Goal: Task Accomplishment & Management: Manage account settings

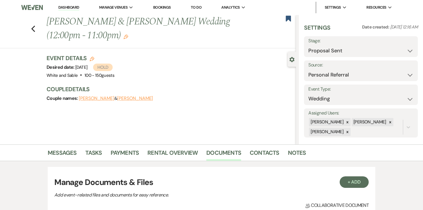
select select "6"
select select "12"
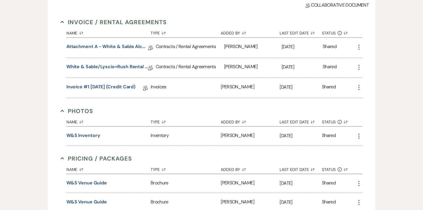
click at [281, 12] on div "Invoice / Rental Agreements Collapse Name Sort Default Type Sort Default Added …" at bounding box center [211, 119] width 315 height 215
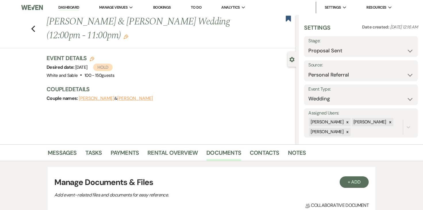
click at [75, 7] on link "Dashboard" at bounding box center [68, 7] width 21 height 5
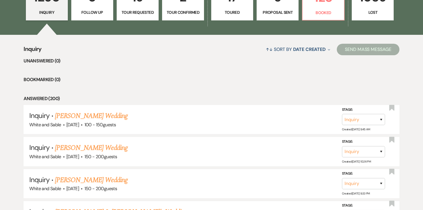
scroll to position [188, 0]
click at [62, 144] on link "Amber Smithwick's Wedding" at bounding box center [91, 147] width 73 height 10
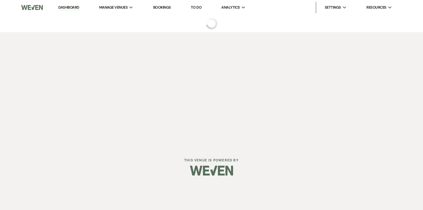
select select "5"
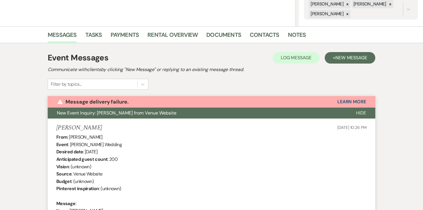
scroll to position [117, 0]
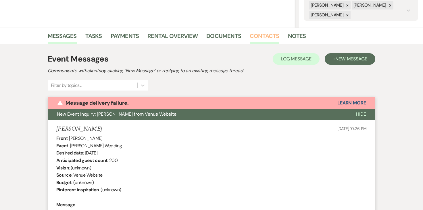
click at [260, 39] on link "Contacts" at bounding box center [265, 37] width 30 height 13
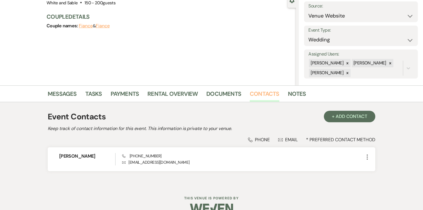
scroll to position [71, 0]
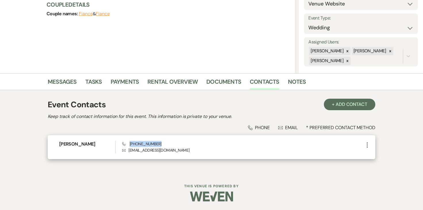
drag, startPoint x: 159, startPoint y: 143, endPoint x: 130, endPoint y: 144, distance: 29.4
click at [130, 144] on div "Phone (763) 339-9026 Envelope amber.smithwick24@gmail.com" at bounding box center [243, 147] width 242 height 12
copy span "(763) 339-9026"
drag, startPoint x: 128, startPoint y: 151, endPoint x: 184, endPoint y: 152, distance: 56.7
click at [184, 152] on p "Envelope amber.smithwick24@gmail.com" at bounding box center [243, 150] width 242 height 6
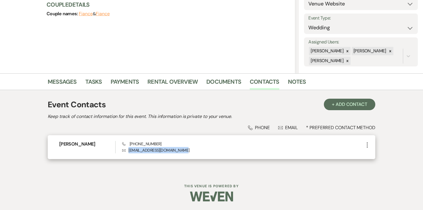
copy p "amber.smithwick24@gmail.com"
click at [370, 143] on icon "More" at bounding box center [367, 144] width 7 height 7
click at [371, 151] on button "Pencil Edit" at bounding box center [381, 156] width 34 height 10
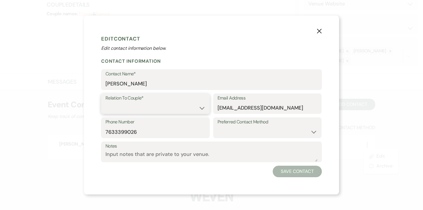
click at [189, 106] on select "Couple Planner Parent of Couple Family Member Friend Other" at bounding box center [156, 107] width 100 height 11
select select "1"
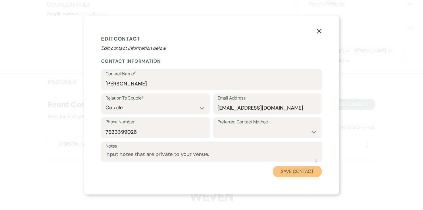
click at [299, 169] on button "Save Contact" at bounding box center [297, 172] width 49 height 12
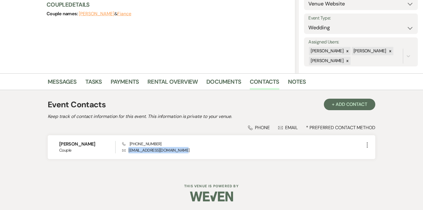
scroll to position [0, 0]
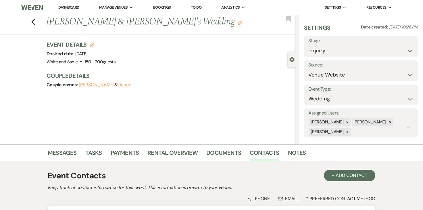
click at [75, 8] on link "Dashboard" at bounding box center [68, 7] width 21 height 5
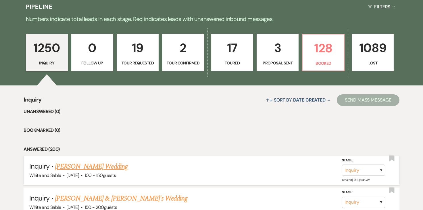
scroll to position [133, 0]
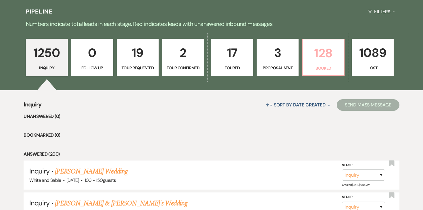
click at [328, 69] on p "Booked" at bounding box center [323, 68] width 35 height 6
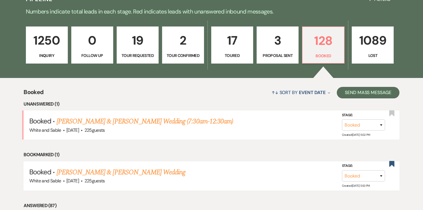
scroll to position [149, 0]
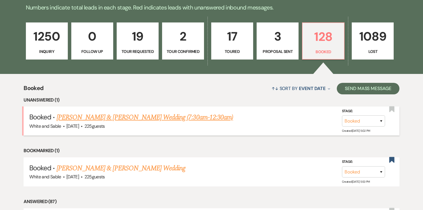
click at [110, 117] on link "Carson Fossum & Maddie Rooney's Wedding (7:30am-12:30am)" at bounding box center [145, 117] width 177 height 10
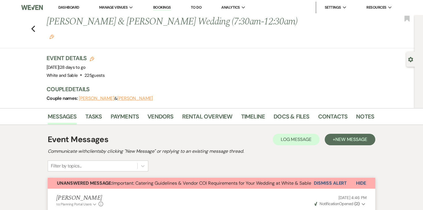
click at [329, 178] on button "Dismiss Alert" at bounding box center [330, 183] width 33 height 11
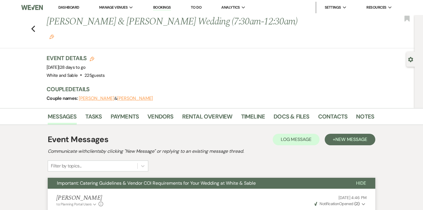
click at [72, 11] on li "Dashboard" at bounding box center [68, 8] width 26 height 12
click at [72, 2] on li "Dashboard" at bounding box center [68, 8] width 26 height 12
click at [71, 9] on link "Dashboard" at bounding box center [68, 7] width 21 height 5
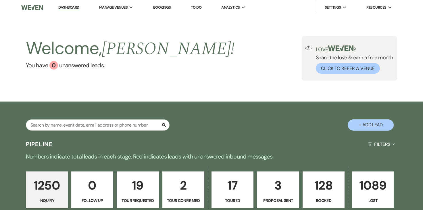
click at [199, 5] on link "To Do" at bounding box center [196, 7] width 11 height 5
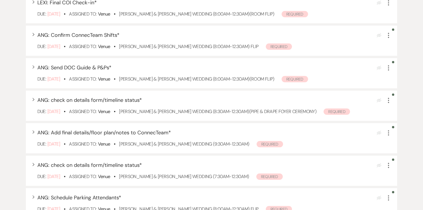
scroll to position [158, 0]
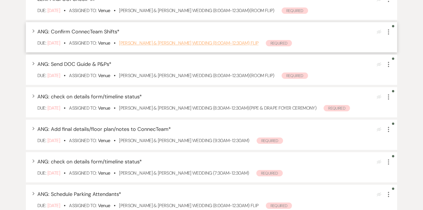
click at [171, 43] on link "Natalie Turkowski & Ryan Nelson's Wedding (8:00am-12:30am) FLIP" at bounding box center [188, 43] width 139 height 6
click at [389, 32] on use "button" at bounding box center [388, 31] width 1 height 5
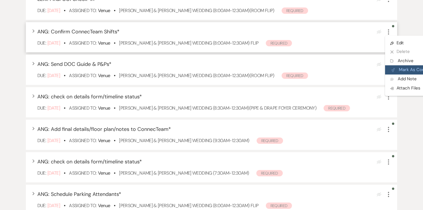
click at [401, 68] on button "Plan Portal Link Mark As Complete" at bounding box center [413, 69] width 56 height 9
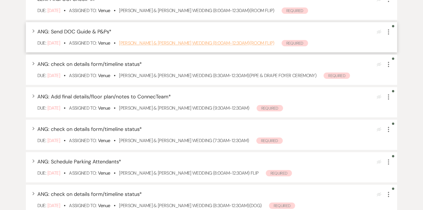
click at [233, 43] on link "Erin Stranik & Luke Helmbrecht's Wedding (8:00am-12:30am)(ROOM FLIP)" at bounding box center [196, 43] width 155 height 6
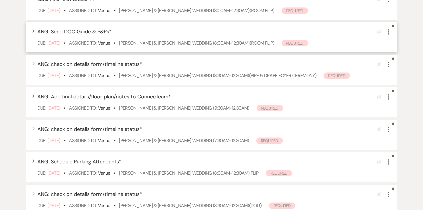
click at [389, 32] on use "button" at bounding box center [388, 31] width 1 height 5
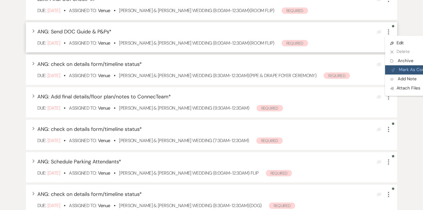
click at [402, 68] on button "Plan Portal Link Mark As Complete" at bounding box center [413, 69] width 56 height 9
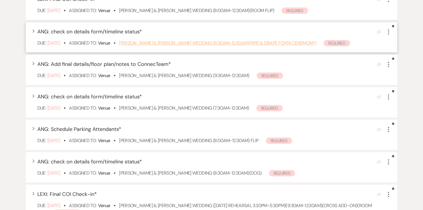
click at [168, 42] on link "Nicole Moritz & Jesse Cole's Wedding (8:30am-12:30am)(pipe & drape foyer ceremo…" at bounding box center [218, 43] width 198 height 6
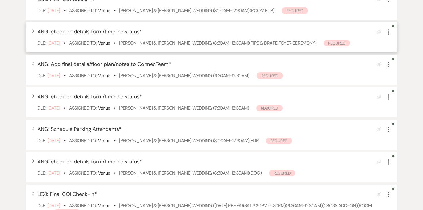
click at [390, 32] on icon "More" at bounding box center [388, 31] width 7 height 7
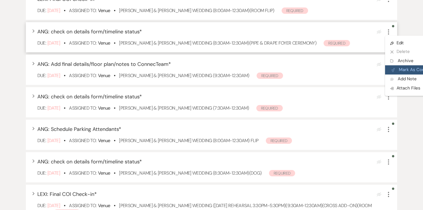
click at [403, 71] on button "Plan Portal Link Mark As Complete" at bounding box center [413, 69] width 56 height 9
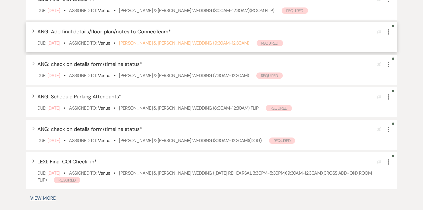
click at [185, 45] on link "Rebekah Smith & Kyle Hedblom's Wedding (9:30am-12:30am)" at bounding box center [184, 43] width 130 height 6
click at [390, 33] on icon "More" at bounding box center [388, 31] width 7 height 7
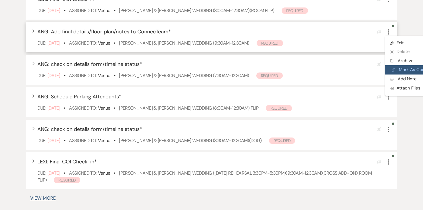
click at [405, 70] on button "Plan Portal Link Mark As Complete" at bounding box center [413, 69] width 56 height 9
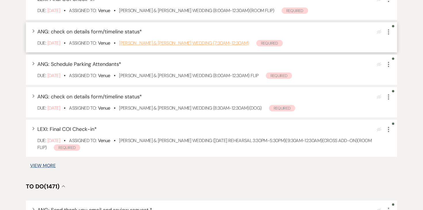
click at [185, 44] on link "Carson Fossum & Maddie Rooney's Wedding (7:30am-12:30am)" at bounding box center [184, 43] width 130 height 6
click at [389, 30] on use "button" at bounding box center [388, 31] width 1 height 5
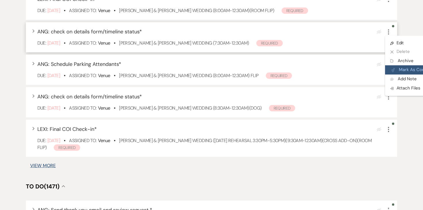
click at [398, 66] on button "Plan Portal Link Mark As Complete" at bounding box center [413, 69] width 56 height 9
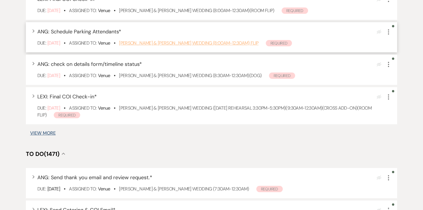
click at [185, 41] on link "Natalie Turkowski & Ryan Nelson's Wedding (8:00am-12:30am) FLIP" at bounding box center [188, 43] width 139 height 6
click at [389, 32] on use "button" at bounding box center [388, 31] width 1 height 5
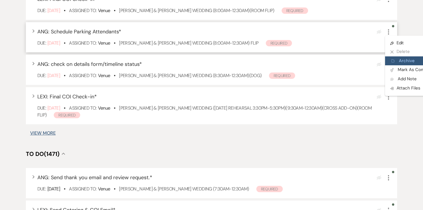
click at [395, 62] on button "Archive Archive" at bounding box center [412, 60] width 55 height 9
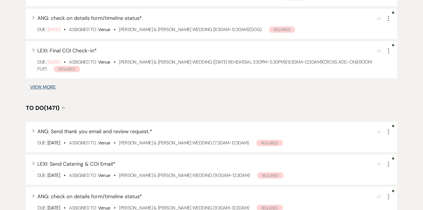
scroll to position [181, 0]
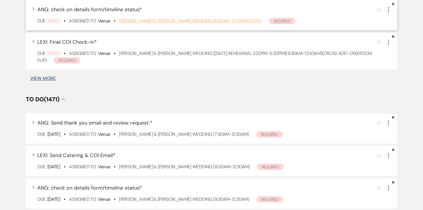
click at [248, 22] on link "Tommy Steffen & Mya Bredemus's Wedding (8:30am-12:30am)(dog)" at bounding box center [190, 21] width 143 height 6
click at [390, 9] on icon "More" at bounding box center [388, 9] width 7 height 7
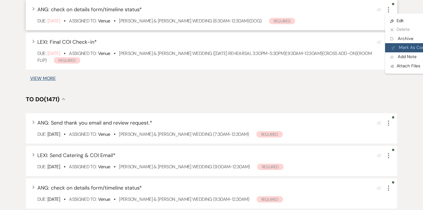
click at [401, 46] on button "Plan Portal Link Mark As Complete" at bounding box center [413, 47] width 56 height 9
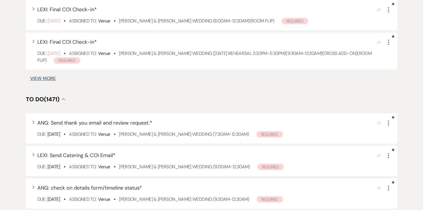
click at [48, 79] on button "View More" at bounding box center [43, 78] width 26 height 5
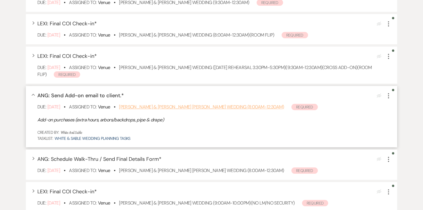
scroll to position [135, 0]
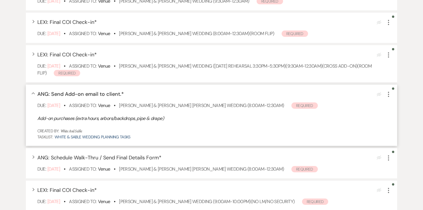
click at [389, 93] on icon "More" at bounding box center [388, 94] width 7 height 7
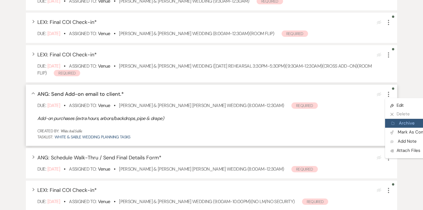
click at [400, 125] on button "Archive Archive" at bounding box center [412, 123] width 55 height 9
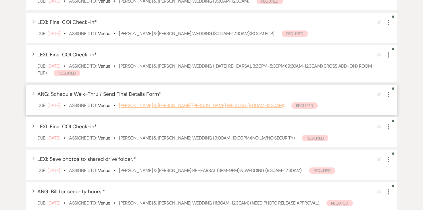
click at [236, 106] on link "Cyann Nielsen & Jackson Diedrich's Wedding (8:00am-12:30am)" at bounding box center [201, 105] width 165 height 6
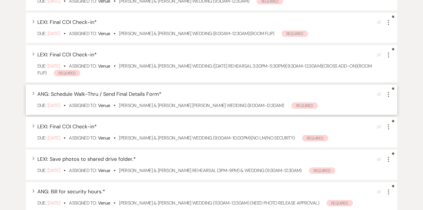
click at [390, 93] on icon "More" at bounding box center [388, 94] width 7 height 7
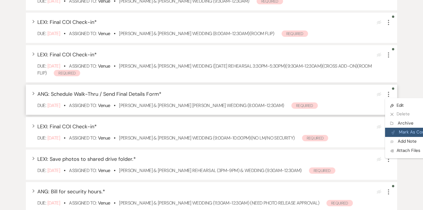
click at [404, 129] on button "Plan Portal Link Mark As Complete" at bounding box center [413, 132] width 56 height 9
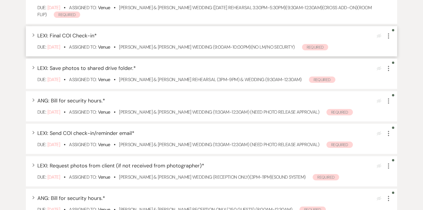
scroll to position [195, 0]
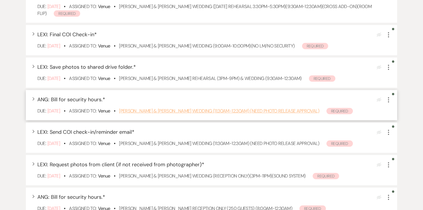
click at [244, 110] on link "Hannah Vessey & Kyle Dahlstrom's Wedding (11:30am-12:30am) (need photo release …" at bounding box center [219, 111] width 200 height 6
click at [388, 99] on icon "More" at bounding box center [388, 99] width 7 height 7
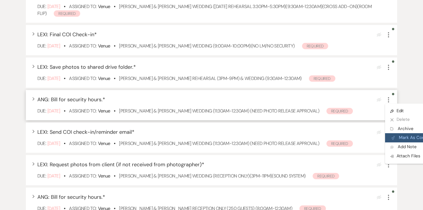
click at [398, 135] on button "Plan Portal Link Mark As Complete" at bounding box center [413, 137] width 56 height 9
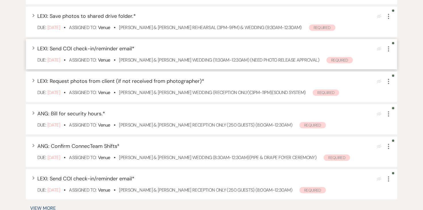
scroll to position [247, 0]
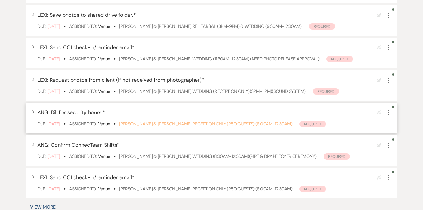
click at [241, 122] on link "Emma Iverson & Bryce Elkin's Reception Only (250 guests) (8:00am-12:30am)" at bounding box center [205, 124] width 173 height 6
click at [390, 115] on icon "More" at bounding box center [388, 112] width 7 height 7
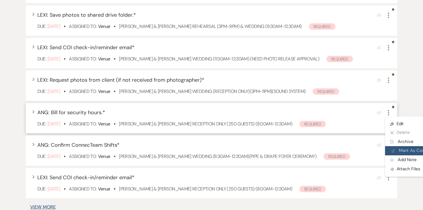
click at [395, 148] on button "Plan Portal Link Mark As Complete" at bounding box center [413, 150] width 56 height 9
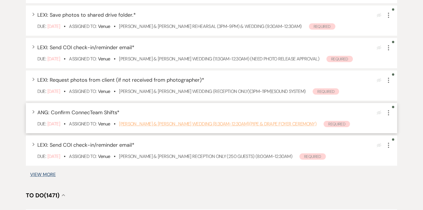
click at [250, 125] on link "Nicole Moritz & Jesse Cole's Wedding (8:30am-12:30am)(pipe & drape foyer ceremo…" at bounding box center [218, 124] width 198 height 6
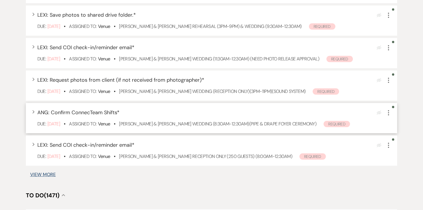
click at [388, 113] on icon "More" at bounding box center [388, 112] width 7 height 7
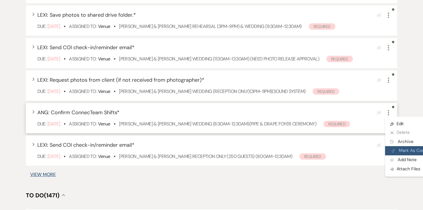
click at [394, 154] on button "Plan Portal Link Mark As Complete" at bounding box center [413, 150] width 56 height 9
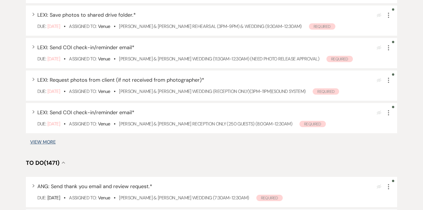
click at [53, 143] on button "View More" at bounding box center [43, 142] width 26 height 5
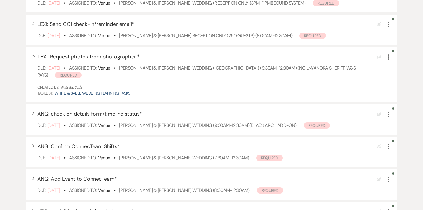
scroll to position [342, 0]
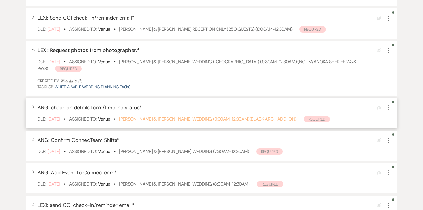
click at [140, 119] on link "Karissa Tatro & Joe Holmberg's Wedding (9:30am-12:30am)(black arch add-on)" at bounding box center [207, 119] width 177 height 6
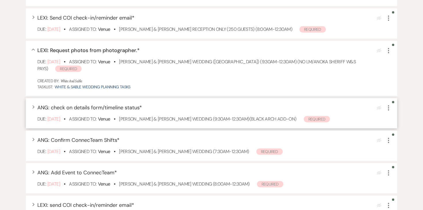
click at [388, 109] on icon "More" at bounding box center [388, 107] width 7 height 7
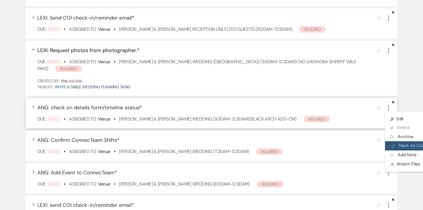
click at [402, 144] on button "Plan Portal Link Mark As Complete" at bounding box center [413, 145] width 56 height 9
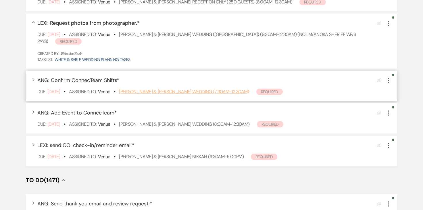
scroll to position [370, 0]
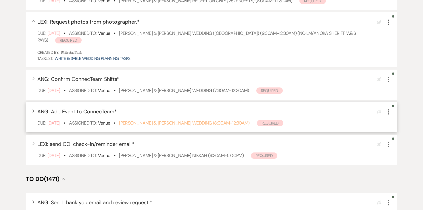
click at [185, 123] on link "Libby Macken & Andy McGlynn's Wedding (8:00am-12:30am)" at bounding box center [184, 123] width 131 height 6
click at [389, 111] on use "button" at bounding box center [388, 111] width 1 height 5
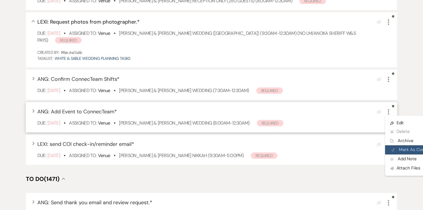
click at [396, 149] on button "Plan Portal Link Mark As Complete" at bounding box center [413, 149] width 56 height 9
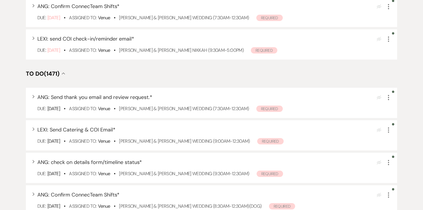
scroll to position [461, 0]
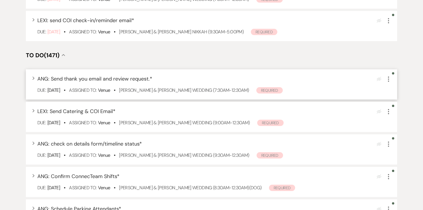
click at [106, 78] on span "ANG: Send thank you email and review request. *" at bounding box center [94, 78] width 115 height 7
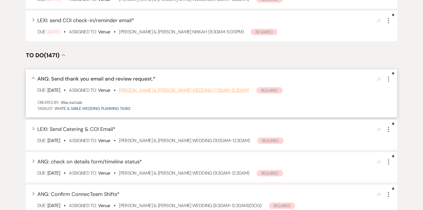
click at [151, 88] on link "Tanner Laderoute & Jenna Helget's Wedding (7:30am-12:30am)" at bounding box center [184, 90] width 130 height 6
click at [388, 82] on icon "More" at bounding box center [388, 79] width 7 height 7
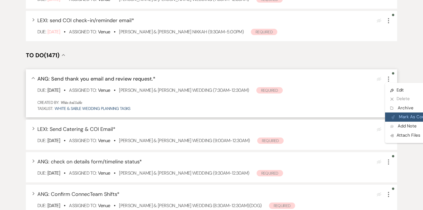
click at [394, 116] on icon "Plan Portal Link" at bounding box center [393, 117] width 3 height 4
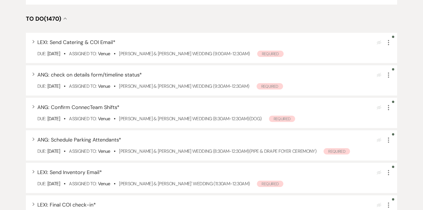
scroll to position [503, 0]
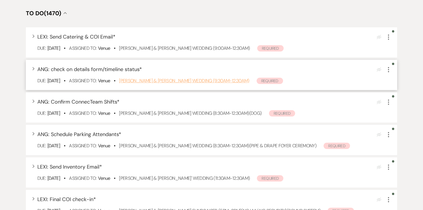
click at [220, 81] on link "[PERSON_NAME] & [PERSON_NAME] Wedding (9:30am-12:30am)" at bounding box center [184, 81] width 130 height 6
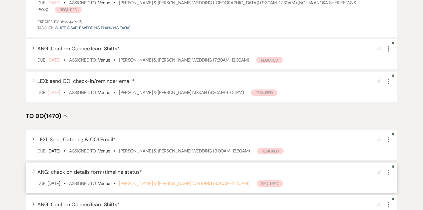
scroll to position [399, 0]
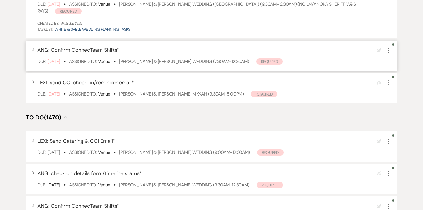
click at [149, 64] on div "Due: Aug 21 25 • Assigned To: Venue • Carson Fossum & Maddie Rooney's Wedding (…" at bounding box center [214, 61] width 355 height 7
click at [148, 61] on link "Carson Fossum & Maddie Rooney's Wedding (7:30am-12:30am)" at bounding box center [184, 61] width 130 height 6
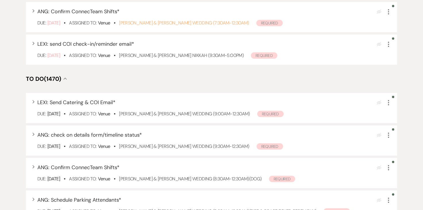
scroll to position [444, 0]
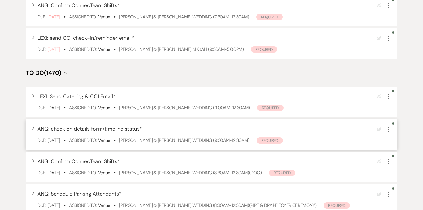
click at [389, 129] on use "button" at bounding box center [388, 129] width 1 height 5
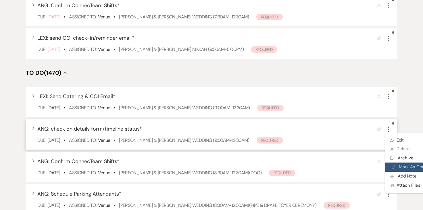
click at [400, 167] on button "Plan Portal Link Mark As Complete" at bounding box center [413, 166] width 56 height 9
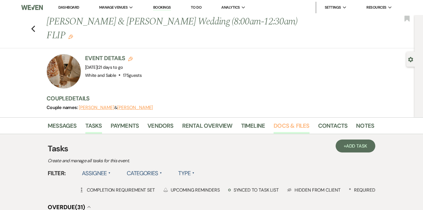
click at [294, 121] on link "Docs & Files" at bounding box center [292, 127] width 36 height 13
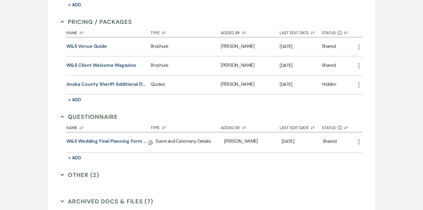
scroll to position [1145, 0]
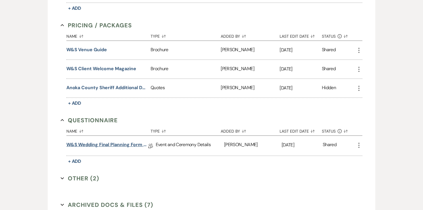
click at [120, 141] on link "W&S Wedding Final Planning Form - Natalie & Ryan" at bounding box center [107, 145] width 82 height 9
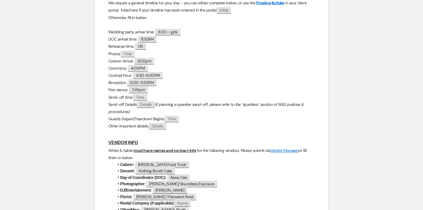
scroll to position [526, 0]
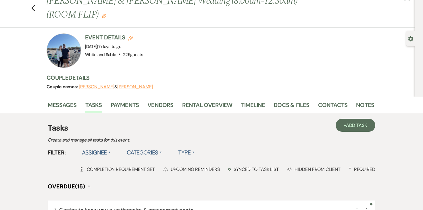
scroll to position [22, 0]
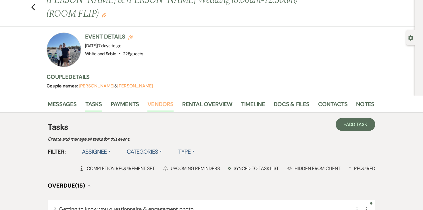
click at [167, 105] on link "Vendors" at bounding box center [161, 105] width 26 height 13
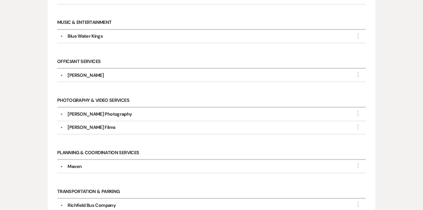
scroll to position [385, 0]
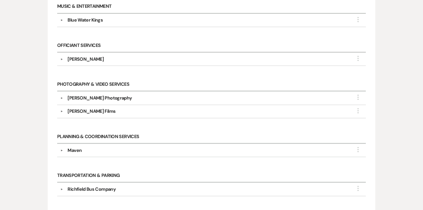
click at [75, 148] on div "Maven" at bounding box center [75, 150] width 14 height 7
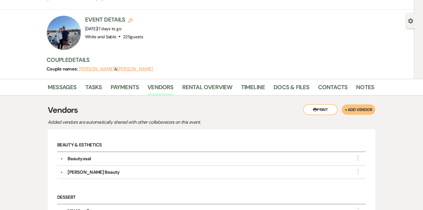
scroll to position [18, 0]
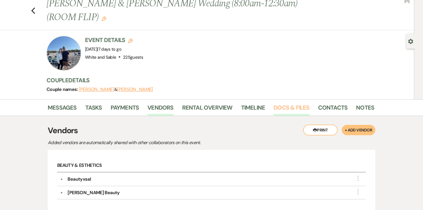
click at [280, 106] on link "Docs & Files" at bounding box center [292, 109] width 36 height 13
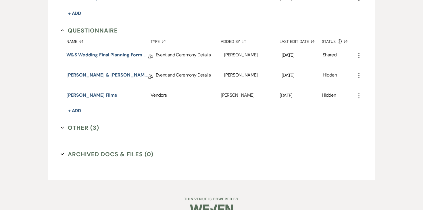
scroll to position [1335, 0]
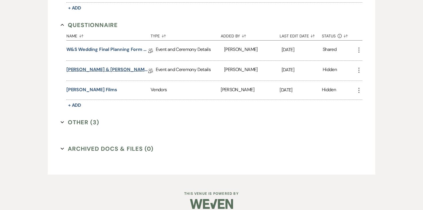
click at [87, 66] on link "Erin & Luke Final Details" at bounding box center [107, 70] width 82 height 9
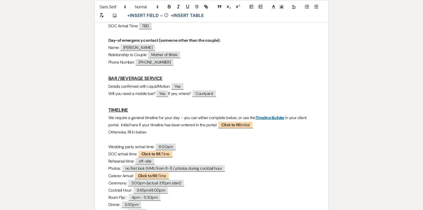
scroll to position [435, 0]
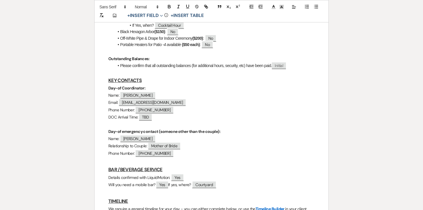
drag, startPoint x: 167, startPoint y: 84, endPoint x: 149, endPoint y: 84, distance: 18.7
click at [149, 99] on span "hello@mavenstyling.com" at bounding box center [152, 102] width 67 height 7
select select "client"
select select "Email"
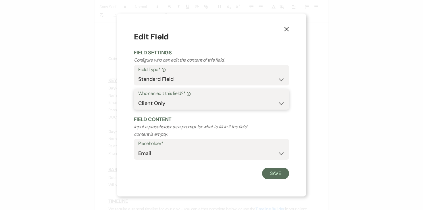
click at [196, 105] on select "Both Venue & Client Client Only Venue Only" at bounding box center [211, 103] width 147 height 11
select select "clientAndOwner"
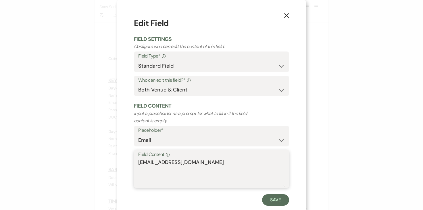
click at [271, 169] on textarea "hello@mavenstyling.com" at bounding box center [211, 172] width 147 height 29
click at [158, 169] on textarea "hello@mavenstyling.com" at bounding box center [211, 172] width 147 height 29
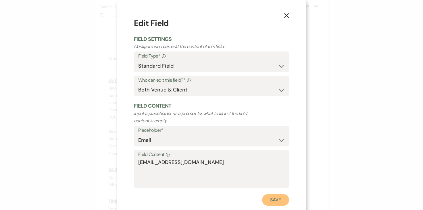
click at [270, 196] on button "Save" at bounding box center [275, 200] width 27 height 12
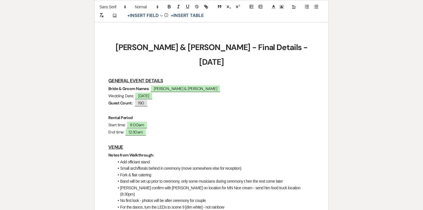
scroll to position [79, 0]
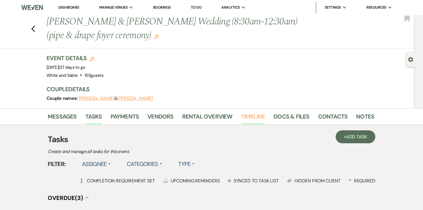
click at [247, 121] on link "Timeline" at bounding box center [253, 118] width 24 height 13
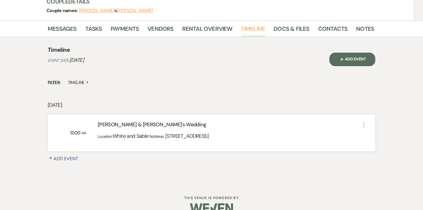
scroll to position [90, 0]
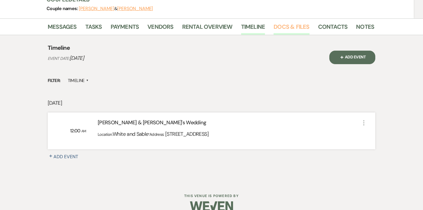
click at [297, 30] on link "Docs & Files" at bounding box center [292, 28] width 36 height 13
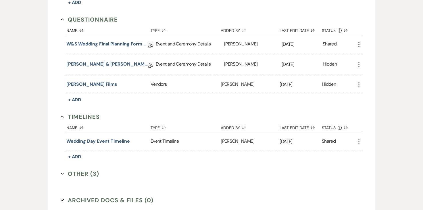
scroll to position [1212, 0]
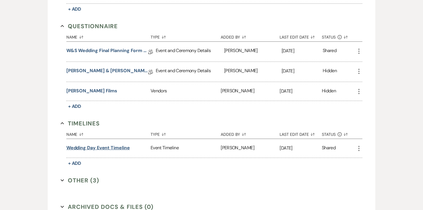
click at [111, 144] on button "Wedding Day Event Timeline" at bounding box center [98, 147] width 64 height 7
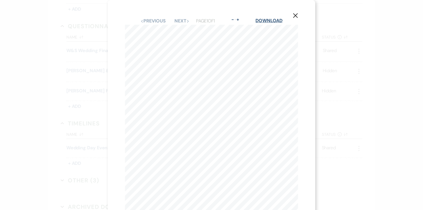
click at [270, 24] on link "Download" at bounding box center [269, 21] width 27 height 6
click at [296, 15] on use "button" at bounding box center [295, 15] width 5 height 5
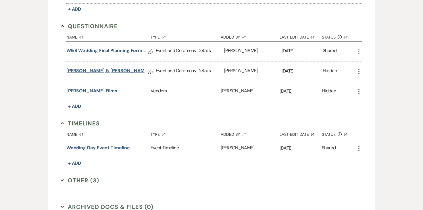
click at [118, 67] on link "Jesse & Nicole Final Details" at bounding box center [107, 71] width 82 height 9
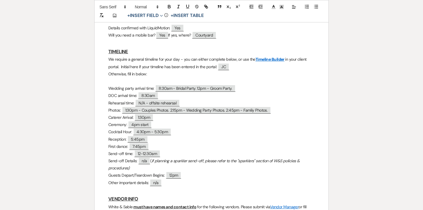
scroll to position [496, 0]
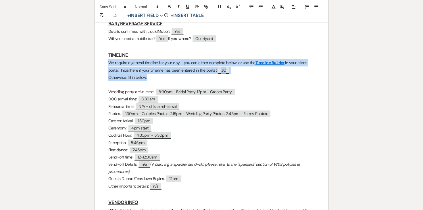
drag, startPoint x: 106, startPoint y: 49, endPoint x: 155, endPoint y: 62, distance: 50.6
click at [155, 62] on div "Jesse & Nicole - Final Details - 9.19.25 GENERAL EVENT DETAILS Bride & Groom Na…" at bounding box center [212, 112] width 234 height 1016
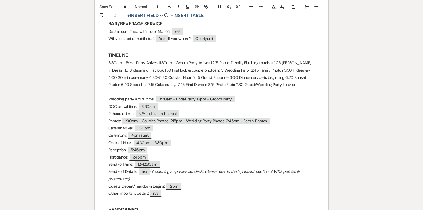
click at [158, 59] on p "8:30am - Bridal Party Arrives 11:30am - Groom Party Arrives 12:15 Photo, Detail…" at bounding box center [211, 73] width 206 height 29
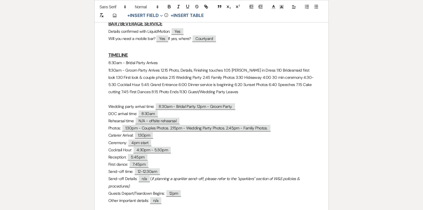
click at [162, 67] on p "11:30am - Groom Party Arrives 12:15 Photo, Details, Finishing touches 1:05 Nico…" at bounding box center [211, 81] width 206 height 29
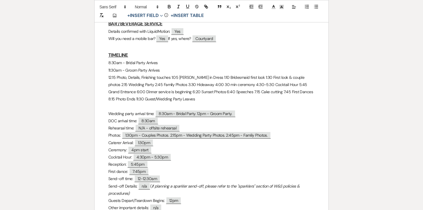
click at [172, 74] on p "12:15 Photo, Details, Finishing touches 1:05 Nicole in Dress 1:10 Bridesmaid fi…" at bounding box center [211, 88] width 206 height 29
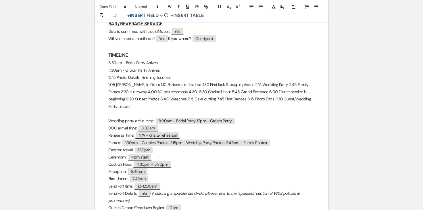
click at [143, 81] on p "1:05 Nicole in Dress 1:10 Bridesmaid first look 1:30 First look & couple photos…" at bounding box center [211, 95] width 206 height 29
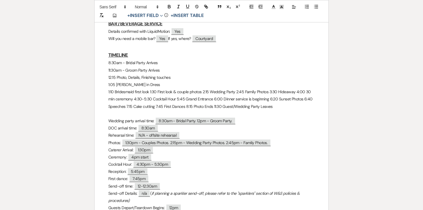
click at [151, 88] on p "1:10 Bridesmaid first look 1:30 First look & couple photos 2:15 Wedding Party 2…" at bounding box center [211, 99] width 206 height 22
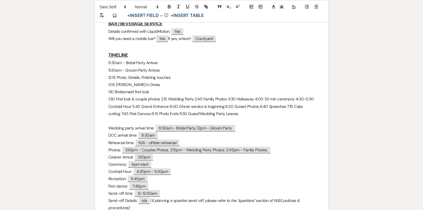
click at [162, 95] on p "1:30 First look & couple photos 2:15 Wedding Party 2:45 Family Photos 3:30 Hide…" at bounding box center [211, 106] width 206 height 22
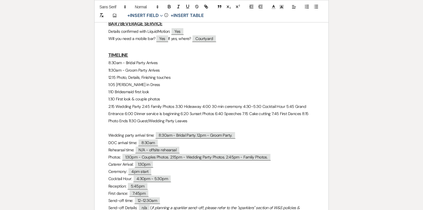
click at [142, 103] on p "2:15 Wedding Party 2:45 Family Photos 3:30 Hideaway 4:00 30 min ceremony 4:30-5…" at bounding box center [211, 114] width 206 height 22
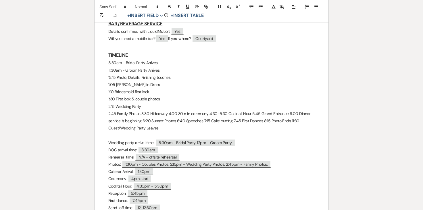
click at [143, 110] on p "2:45 Family Photos 3:30 Hideaway 4:00 30 min ceremony 4:30-5:30 Cocktail Hour 5…" at bounding box center [211, 121] width 206 height 22
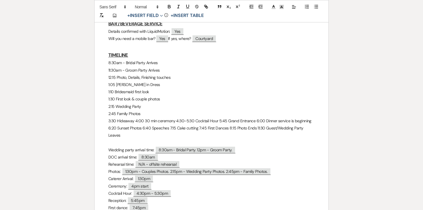
click at [136, 117] on p "3:30 Hideaway 4:00 30 min ceremony 4:30-5:30 Cocktail Hour 5:45 Grand Entrance …" at bounding box center [211, 128] width 206 height 22
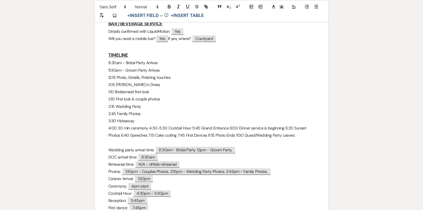
click at [148, 125] on p "4:00 30 min ceremony 4:30-5:30 Cocktail Hour 5:45 Grand Entrance 6:00 Dinner se…" at bounding box center [211, 132] width 206 height 14
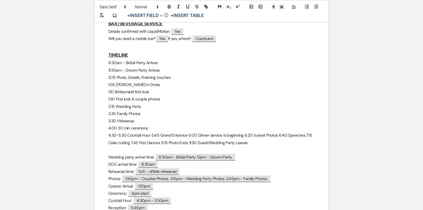
click at [151, 132] on p "4:30-5:30 Cocktail Hour 5:45 Grand Entrance 6:00 Dinner service is beginning 6:…" at bounding box center [211, 139] width 206 height 14
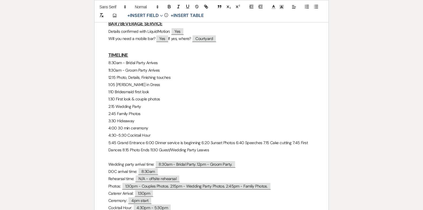
click at [145, 139] on p "5:45 Grand Entrance 6:00 Dinner service is beginning 6:20 Sunset Photos 6:40 Sp…" at bounding box center [211, 146] width 206 height 14
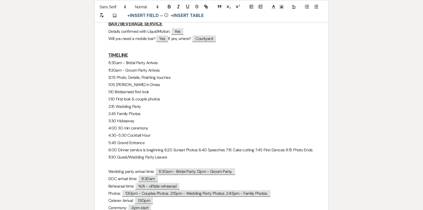
click at [164, 146] on p "6:00 Dinner service is beginning 6:20 Sunset Photos 6:40 Speeches 7:15 Cake cut…" at bounding box center [211, 153] width 206 height 14
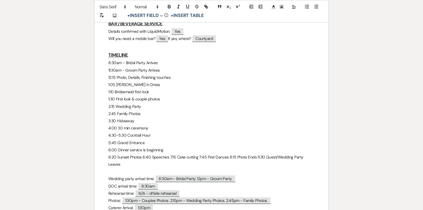
click at [143, 154] on p "6:20 Sunset Photos 6:40 Speeches 7:15 Cake cutting 7:45 First Dances 8:15 Photo…" at bounding box center [211, 161] width 206 height 14
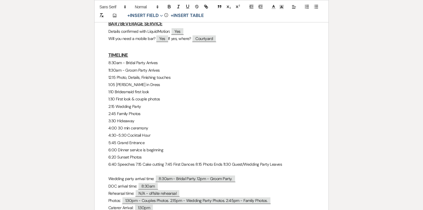
click at [136, 161] on p "6:40 Speeches 7:15 Cake cutting 7:45 First Dances 8:15 Photo Ends 11:30 Guest/W…" at bounding box center [211, 164] width 206 height 7
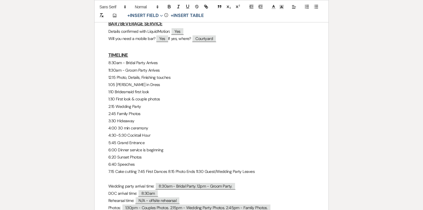
click at [138, 168] on p "7:15 Cake cutting 7:45 First Dances 8:15 Photo Ends 11:30 Guest/Wedding Party L…" at bounding box center [211, 171] width 206 height 7
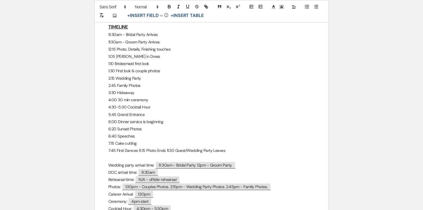
scroll to position [525, 0]
click at [138, 146] on p "7:45 First Dances 8:15 Photo Ends 11:30 Guest/Wedding Party Leaves" at bounding box center [211, 149] width 206 height 7
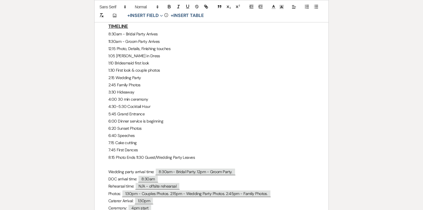
click at [135, 154] on p "8:15 Photo Ends 11:30 Guest/Wedding Party Leaves" at bounding box center [211, 157] width 206 height 7
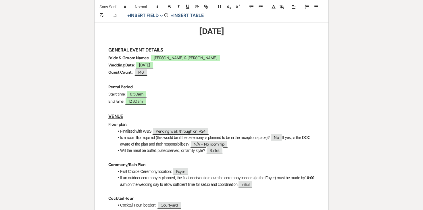
scroll to position [0, 0]
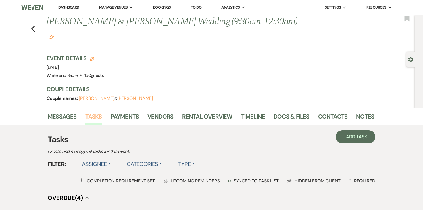
click at [99, 112] on link "Tasks" at bounding box center [93, 118] width 17 height 13
click at [290, 112] on link "Docs & Files" at bounding box center [292, 118] width 36 height 13
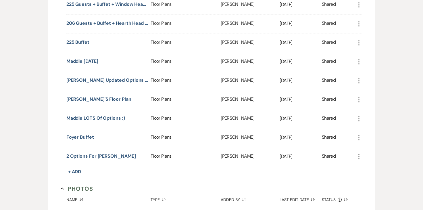
scroll to position [1141, 0]
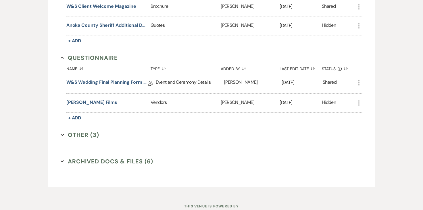
click at [98, 79] on link "W&S Wedding Final Planning Form - [PERSON_NAME] & [PERSON_NAME]" at bounding box center [107, 83] width 82 height 9
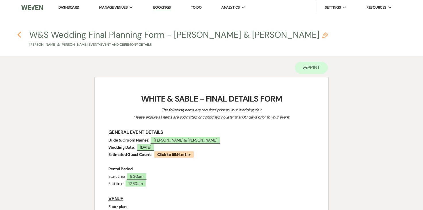
click at [19, 35] on icon "Previous" at bounding box center [19, 34] width 4 height 7
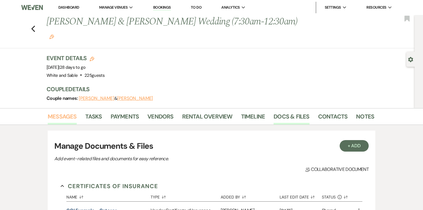
click at [64, 112] on link "Messages" at bounding box center [62, 118] width 29 height 13
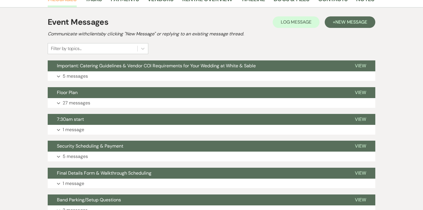
scroll to position [118, 0]
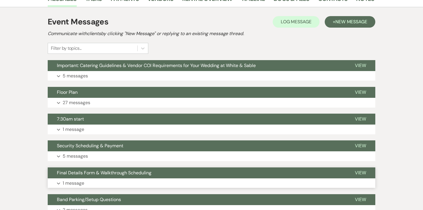
click at [81, 179] on p "1 message" at bounding box center [74, 182] width 22 height 7
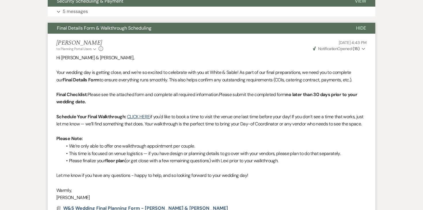
scroll to position [0, 0]
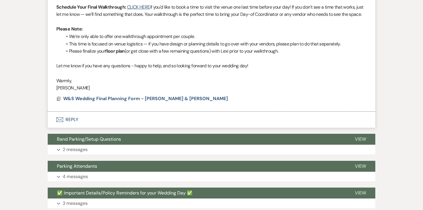
click at [76, 112] on button "Envelope Reply" at bounding box center [212, 120] width 328 height 16
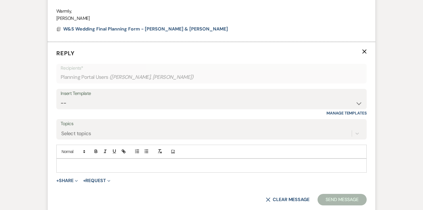
scroll to position [442, 0]
click at [125, 162] on p at bounding box center [211, 165] width 301 height 6
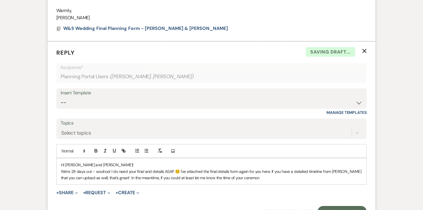
click at [215, 173] on p "We're 28 days out - woohoo! I do need your final and details ASAP ☺️ I've attac…" at bounding box center [211, 174] width 301 height 13
click at [252, 173] on p "We're 28 days out - woohoo! I do need your final and details ASAP ☺️ I've attac…" at bounding box center [211, 174] width 301 height 13
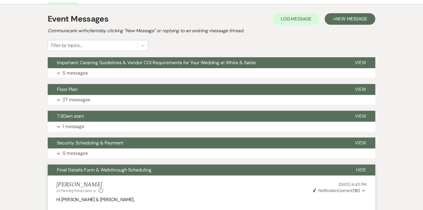
scroll to position [0, 0]
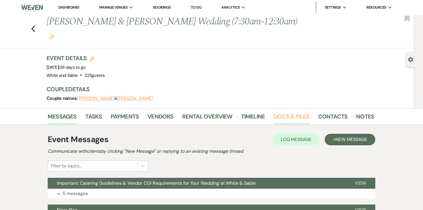
click at [288, 112] on link "Docs & Files" at bounding box center [292, 118] width 36 height 13
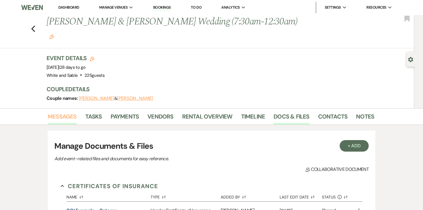
click at [67, 112] on link "Messages" at bounding box center [62, 118] width 29 height 13
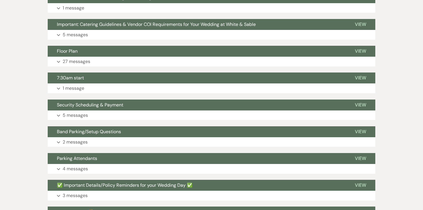
scroll to position [136, 0]
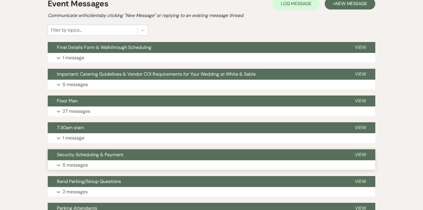
click at [74, 161] on p "5 messages" at bounding box center [75, 164] width 25 height 7
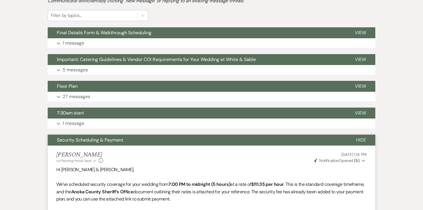
scroll to position [110, 0]
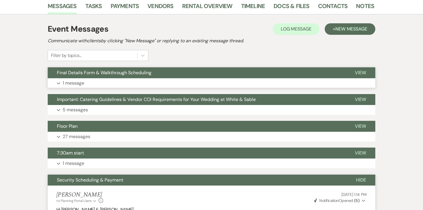
click at [80, 79] on p "1 message" at bounding box center [74, 82] width 22 height 7
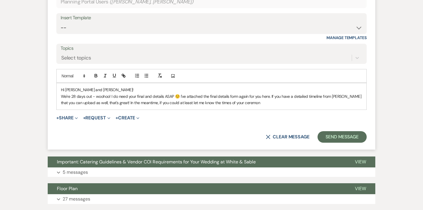
scroll to position [411, 0]
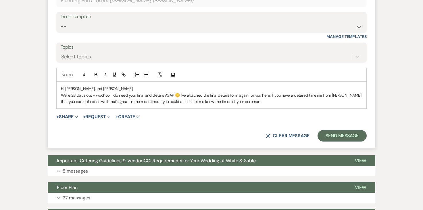
click at [246, 96] on p "We're 28 days out - woohoo! I do need your final and details ASAP ☺️ I've attac…" at bounding box center [211, 98] width 301 height 13
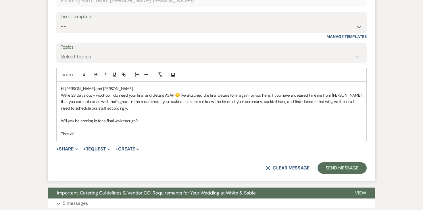
click at [73, 147] on button "+ Share Expand" at bounding box center [67, 149] width 22 height 5
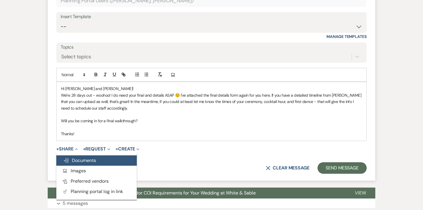
click at [75, 157] on span "Doc Upload Documents" at bounding box center [79, 160] width 33 height 6
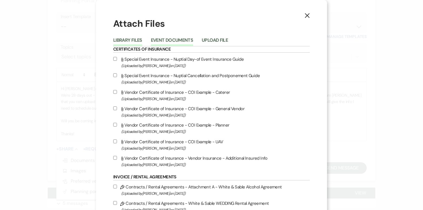
click at [181, 43] on button "Event Documents" at bounding box center [172, 42] width 42 height 8
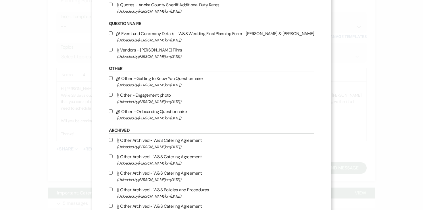
scroll to position [791, 0]
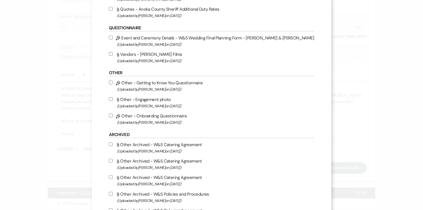
click at [113, 39] on input "Pencil Event and Ceremony Details - W&S Wedding Final Planning Form - Carson & …" at bounding box center [111, 38] width 4 height 4
checkbox input "true"
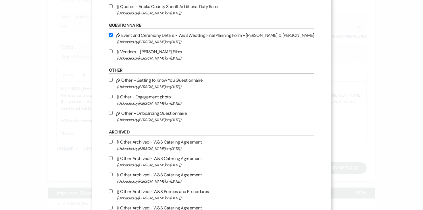
scroll to position [861, 0]
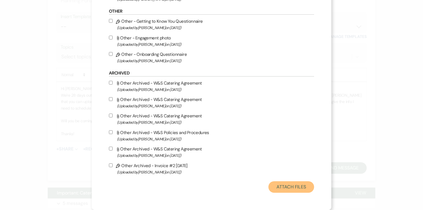
click at [272, 187] on button "Attach Files" at bounding box center [292, 187] width 46 height 12
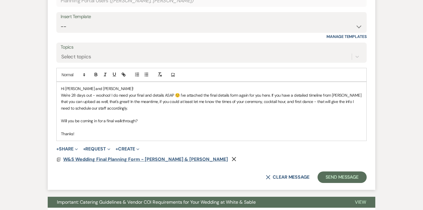
click at [102, 156] on span "W&S Wedding Final Planning Form - Carson & Maddie" at bounding box center [145, 159] width 165 height 6
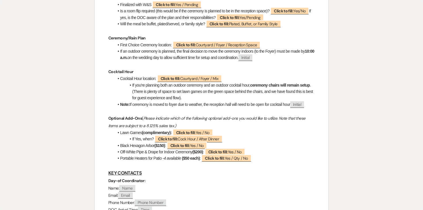
scroll to position [0, 0]
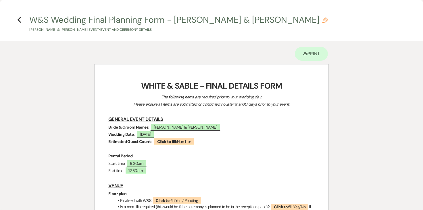
click at [16, 18] on h4 "Previous W&S Wedding Final Planning Form - Carson & Maddie Pencil Carson Fossum…" at bounding box center [212, 23] width 414 height 19
click at [18, 20] on use "button" at bounding box center [19, 20] width 4 height 6
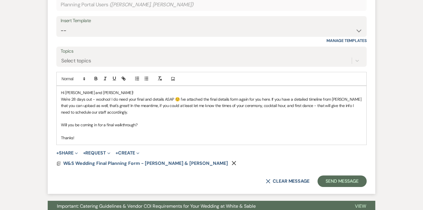
scroll to position [407, 0]
click at [112, 160] on span "W&S Wedding Final Planning Form - Carson & Maddie" at bounding box center [145, 163] width 165 height 6
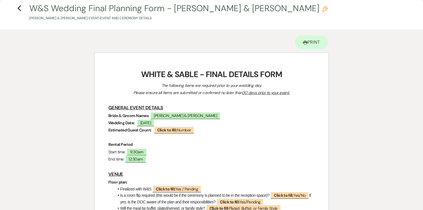
scroll to position [0, 0]
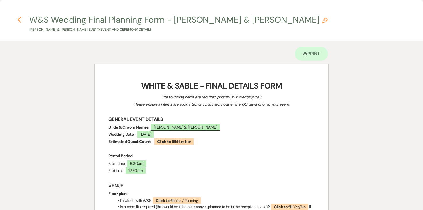
click at [21, 21] on icon "Previous" at bounding box center [19, 19] width 4 height 7
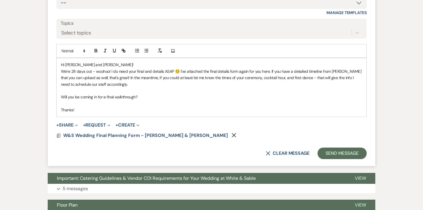
scroll to position [443, 0]
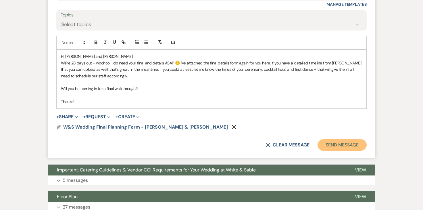
click at [343, 139] on button "Send Message" at bounding box center [342, 145] width 49 height 12
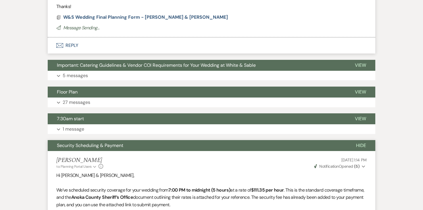
scroll to position [0, 0]
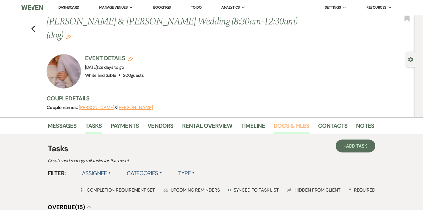
click at [283, 121] on link "Docs & Files" at bounding box center [292, 127] width 36 height 13
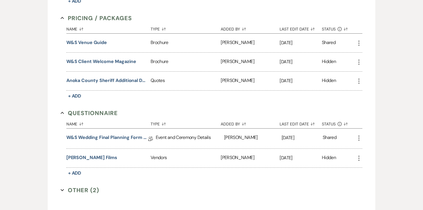
scroll to position [1114, 0]
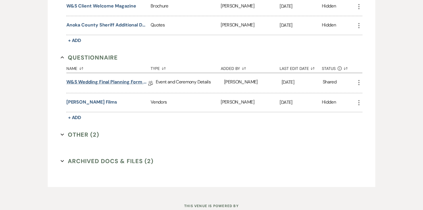
click at [101, 79] on link "W&S Wedding Final Planning Form - [PERSON_NAME] & [PERSON_NAME]" at bounding box center [107, 83] width 82 height 9
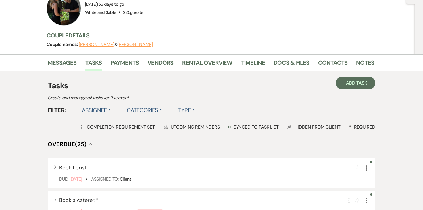
scroll to position [63, 0]
click at [57, 58] on link "Messages" at bounding box center [62, 64] width 29 height 13
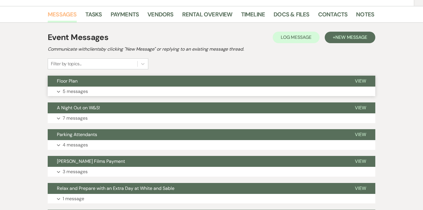
scroll to position [107, 0]
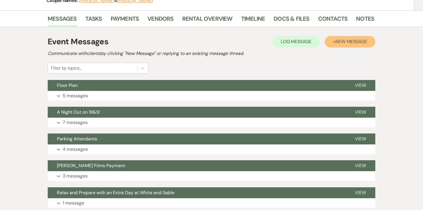
click at [349, 39] on span "New Message" at bounding box center [352, 42] width 32 height 6
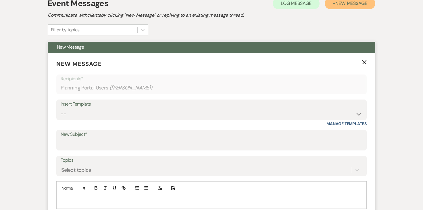
scroll to position [157, 0]
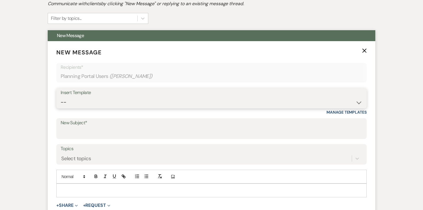
click at [142, 97] on select "-- Inquiry Response (Venue Guide) Schedule - Venue Tour Appt Confirmation Sched…" at bounding box center [212, 102] width 302 height 11
select select "5414"
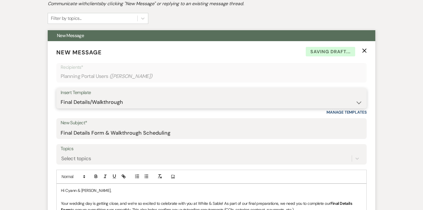
type input "Final Details Form & Walkthrough Scheduling"
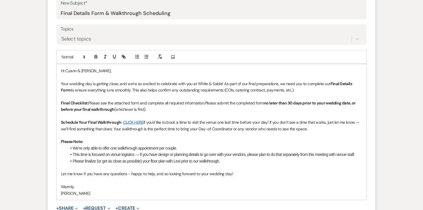
scroll to position [277, 0]
click at [224, 81] on span "Your wedding day is getting close, and we’re so excited to celebrate with you a…" at bounding box center [196, 83] width 270 height 5
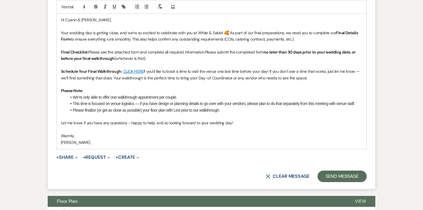
scroll to position [333, 0]
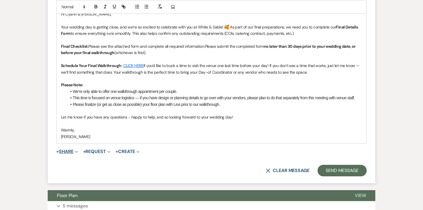
click at [70, 149] on button "+ Share Expand" at bounding box center [67, 151] width 22 height 5
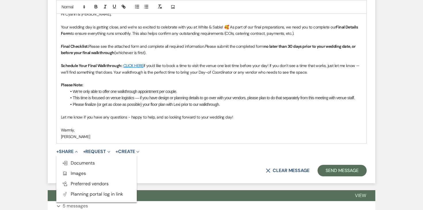
click at [85, 133] on p "[PERSON_NAME]" at bounding box center [211, 136] width 301 height 6
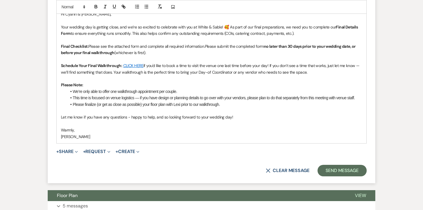
click at [66, 143] on form "New Message X Draft Recipients* Planning Portal Users ( [PERSON_NAME] ) Insert …" at bounding box center [212, 24] width 328 height 318
click at [68, 149] on button "+ Share Expand" at bounding box center [67, 151] width 22 height 5
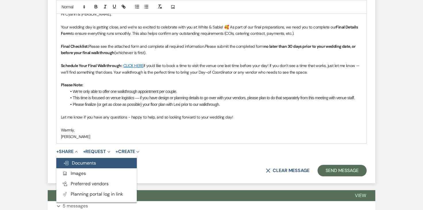
click at [77, 160] on span "Doc Upload Documents" at bounding box center [79, 163] width 33 height 6
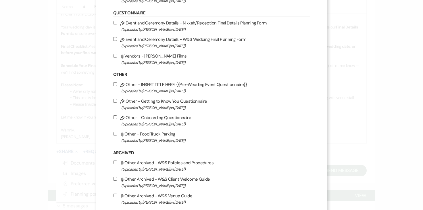
scroll to position [739, 0]
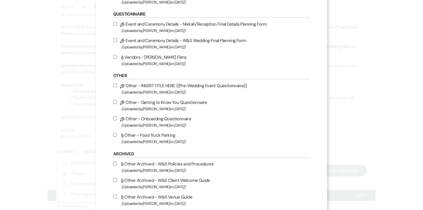
click at [117, 42] on input "Pencil Event and Ceremony Details - W&S Wedding Final Planning Form (Uploaded b…" at bounding box center [115, 40] width 4 height 4
checkbox input "true"
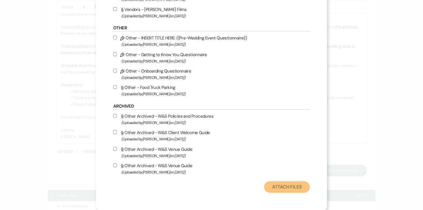
click at [280, 182] on button "Attach Files" at bounding box center [287, 187] width 46 height 12
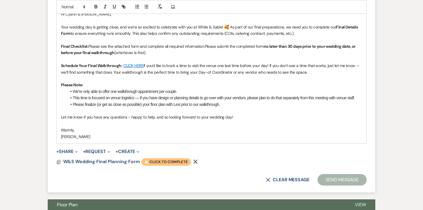
click at [151, 158] on span "Warning Click to complete" at bounding box center [165, 161] width 49 height 7
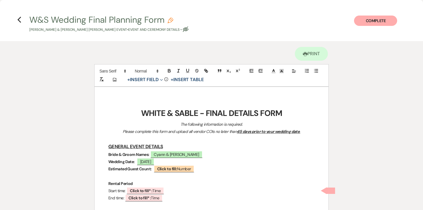
click at [170, 18] on icon "Pencil" at bounding box center [171, 21] width 6 height 6
select select "49"
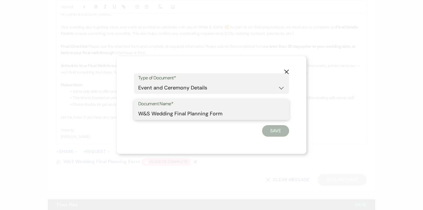
click at [242, 109] on input "W&S Wedding Final Planning Form" at bounding box center [211, 113] width 147 height 11
click at [239, 115] on input "W&S Wedding Final Planning Form" at bounding box center [211, 113] width 147 height 11
type input "W&S Wedding Final Planning Form - Jackson & Cyann"
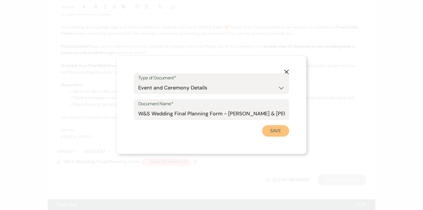
click at [282, 129] on button "Save" at bounding box center [275, 131] width 27 height 12
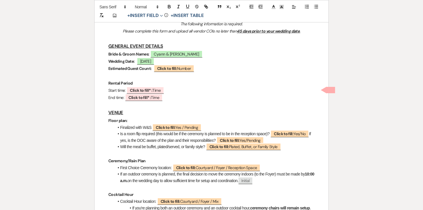
scroll to position [0, 0]
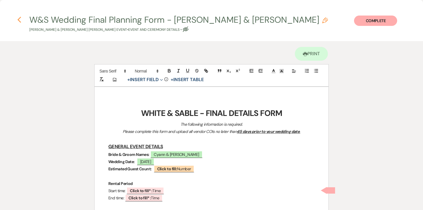
click at [20, 19] on icon "Previous" at bounding box center [19, 19] width 4 height 7
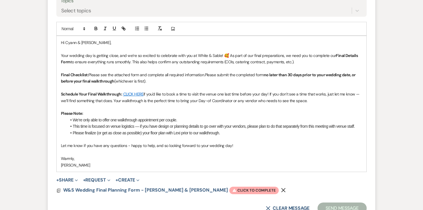
scroll to position [319, 0]
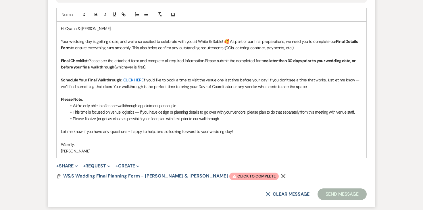
click at [201, 166] on form "New Message X Draft Recipients* Planning Portal Users ( Cyann Nielsen ) Insert …" at bounding box center [212, 43] width 328 height 328
click at [229, 173] on span "Warning Click to complete" at bounding box center [253, 176] width 49 height 7
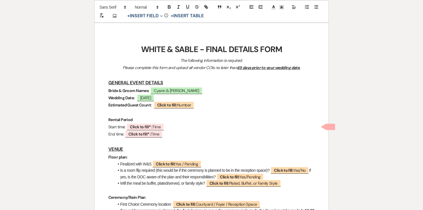
scroll to position [63, 0]
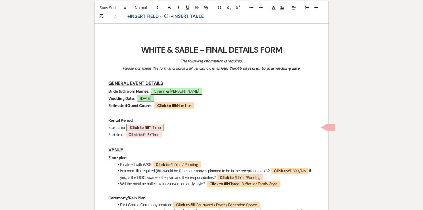
click at [152, 125] on b "Click to fill* :" at bounding box center [141, 127] width 22 height 5
select select "owner"
select select "Time"
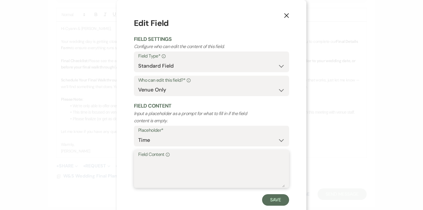
click at [156, 162] on textarea "Field Content Info" at bounding box center [211, 172] width 147 height 29
type textarea "9"
type textarea "8:00am"
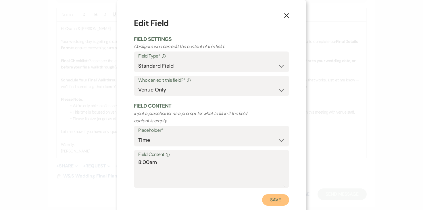
click at [278, 200] on button "Save" at bounding box center [275, 200] width 27 height 12
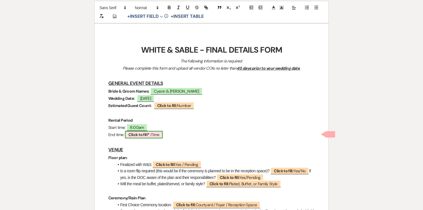
click at [149, 135] on b "Click to fill* :" at bounding box center [140, 134] width 22 height 5
select select "owner"
select select "Time"
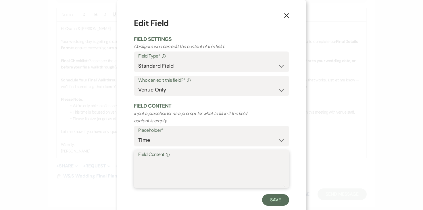
click at [182, 162] on textarea "Field Content Info" at bounding box center [211, 172] width 147 height 29
type textarea "12:30am"
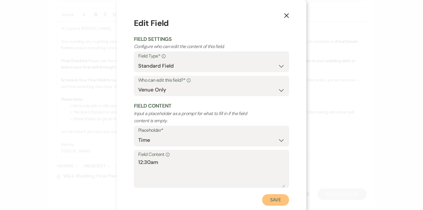
click at [276, 200] on button "Save" at bounding box center [275, 200] width 27 height 12
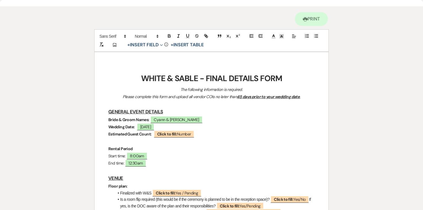
scroll to position [0, 0]
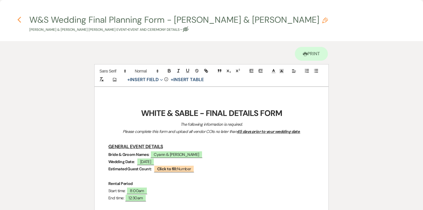
click at [19, 19] on icon "Previous" at bounding box center [19, 19] width 4 height 7
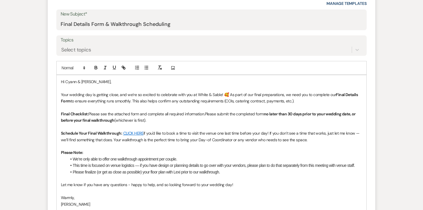
scroll to position [331, 0]
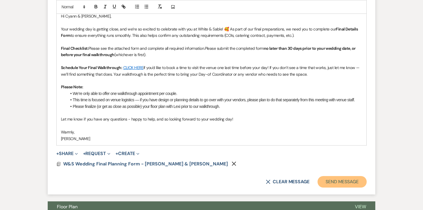
click at [338, 176] on button "Send Message" at bounding box center [342, 182] width 49 height 12
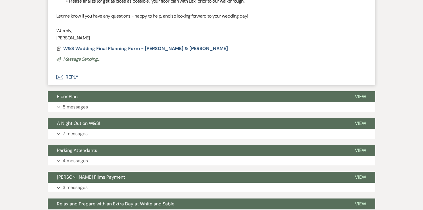
scroll to position [117, 0]
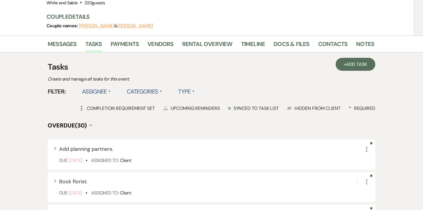
scroll to position [74, 0]
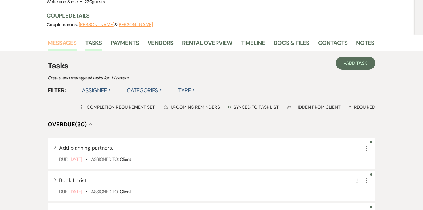
click at [65, 44] on link "Messages" at bounding box center [62, 44] width 29 height 13
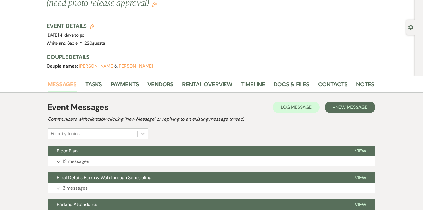
scroll to position [52, 0]
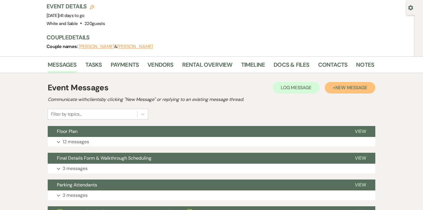
click at [342, 91] on span "New Message" at bounding box center [352, 88] width 32 height 6
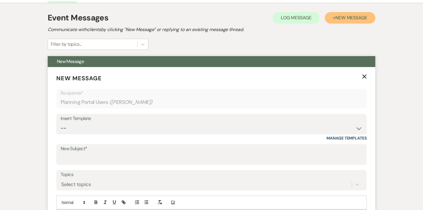
scroll to position [121, 0]
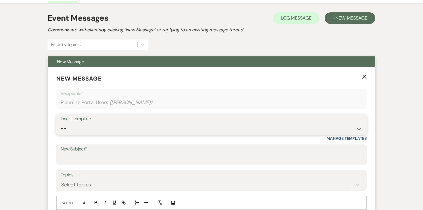
click at [164, 131] on select "-- Inquiry Response (Venue Guide) Schedule - Venue Tour Appt Confirmation Sched…" at bounding box center [212, 128] width 302 height 11
select select "5356"
type input "Security Scheduling & Payment"
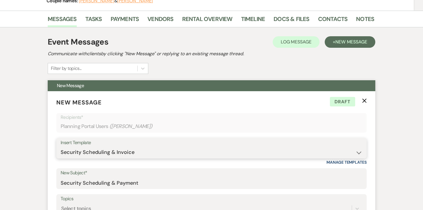
scroll to position [0, 0]
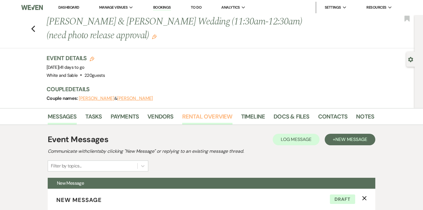
click at [193, 113] on link "Rental Overview" at bounding box center [207, 118] width 50 height 13
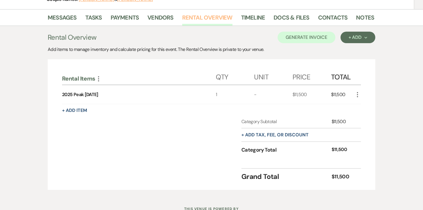
scroll to position [121, 0]
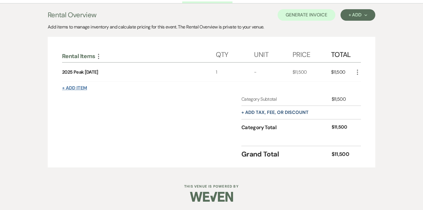
click at [79, 87] on button "+ Add Item" at bounding box center [74, 88] width 25 height 5
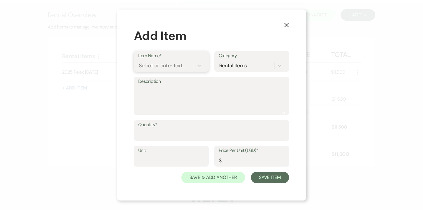
click at [166, 62] on div "Select or enter text..." at bounding box center [162, 66] width 46 height 8
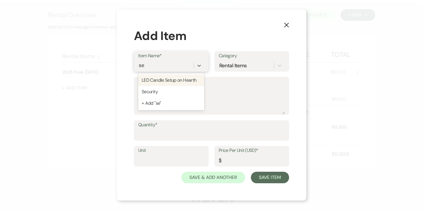
type input "sec"
click at [162, 80] on div "Security" at bounding box center [171, 80] width 66 height 12
type textarea "Security Personnel"
type input "Hours"
type input "111.35"
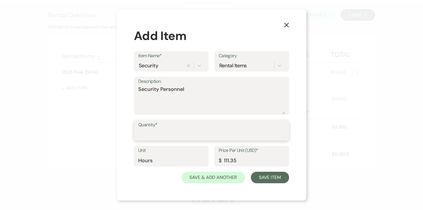
click at [159, 133] on input "Quantity*" at bounding box center [211, 134] width 147 height 11
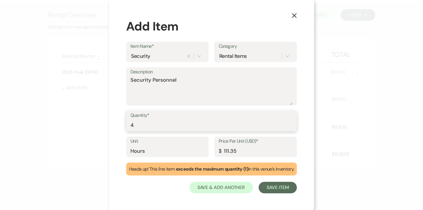
type input "4"
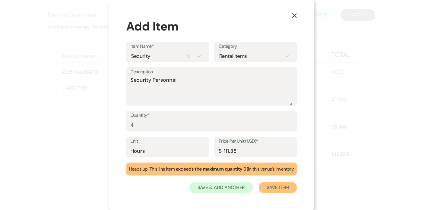
click at [279, 189] on button "Save Item" at bounding box center [278, 188] width 38 height 12
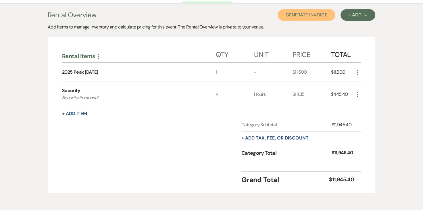
click at [316, 18] on button "Generate Invoice" at bounding box center [307, 15] width 58 height 12
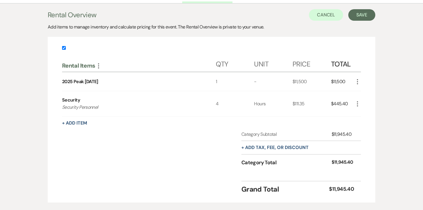
click at [354, 21] on div "Rental Overview Cancel Save Add items to manage inventory and calculate pricing…" at bounding box center [212, 105] width 328 height 193
click at [356, 18] on button "Save" at bounding box center [362, 15] width 27 height 12
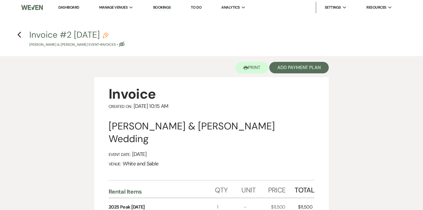
click at [125, 33] on button "Invoice #2 8-22-2025 Pencil Hannah Vessey & Kyle Dahlstrom's Event • Invoices •…" at bounding box center [76, 38] width 95 height 17
select select "22"
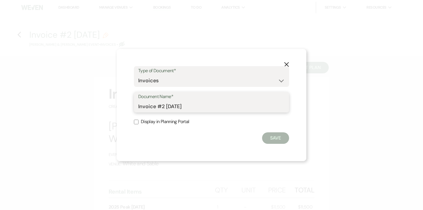
click at [207, 108] on input "Invoice #2 [DATE]" at bounding box center [211, 106] width 147 height 11
type input "Invoice #2 [DATE] (security)"
click at [276, 139] on button "Save" at bounding box center [275, 138] width 27 height 12
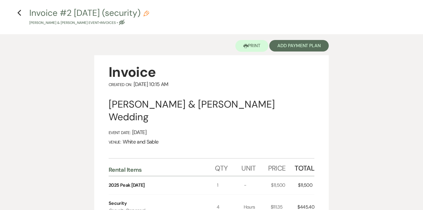
scroll to position [23, 0]
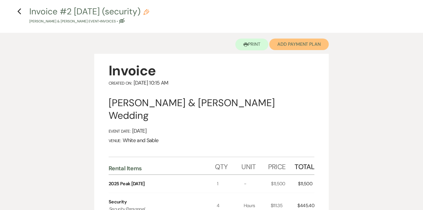
click at [286, 49] on button "Add Payment Plan" at bounding box center [299, 45] width 60 height 12
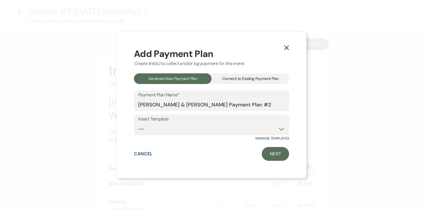
click at [248, 79] on div "Connect to Existing Payment Plan" at bounding box center [251, 78] width 78 height 11
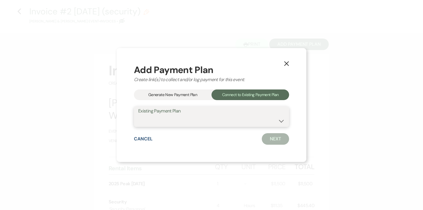
click at [213, 118] on select "Hannah Vessey's Payment Plan #1" at bounding box center [211, 120] width 147 height 11
select select "18300"
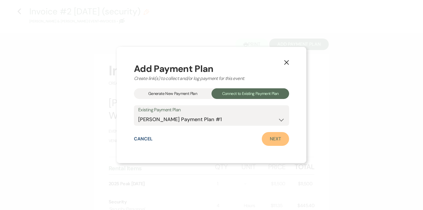
click at [271, 141] on link "Next" at bounding box center [275, 139] width 27 height 14
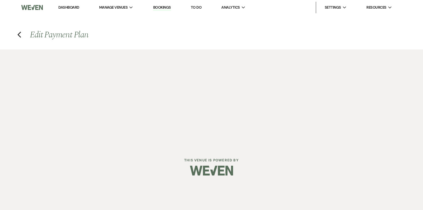
select select "27737"
select select "1"
select select "true"
select select "1"
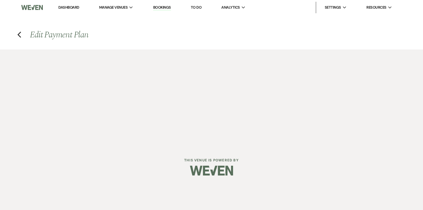
select select "true"
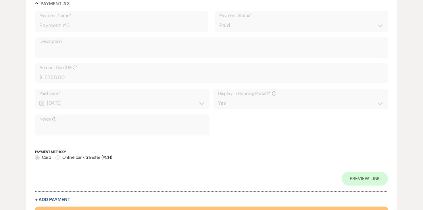
scroll to position [641, 0]
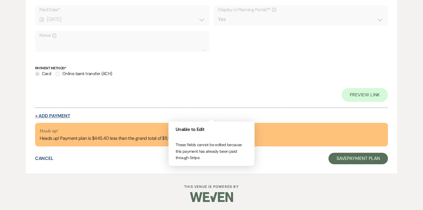
click at [64, 115] on button "+ Add Payment" at bounding box center [52, 116] width 35 height 5
select select "2"
select select "percentage"
select select "true"
select select "client"
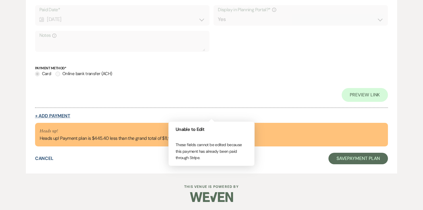
select select "weeks"
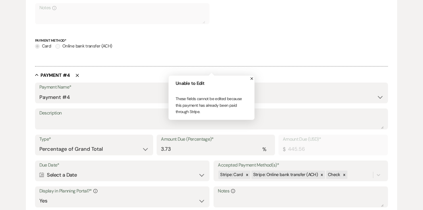
scroll to position [614, 0]
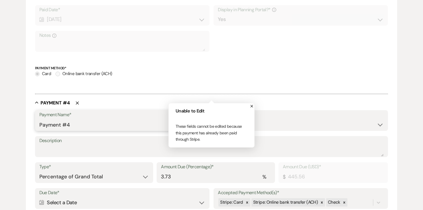
click at [82, 122] on input "Payment #4" at bounding box center [121, 124] width 164 height 11
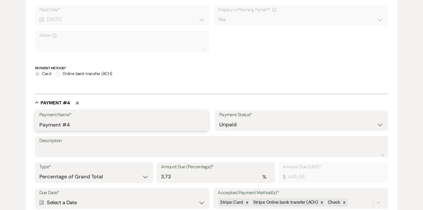
type input "Payment #4 - Security"
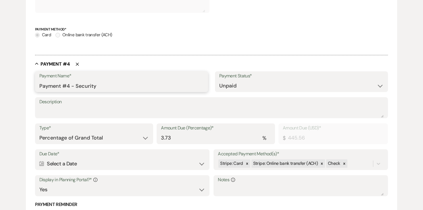
scroll to position [653, 0]
click at [87, 112] on textarea "Description" at bounding box center [211, 112] width 345 height 12
click at [110, 137] on select "Dollar Amount Percentage of Grand Total" at bounding box center [94, 137] width 110 height 11
select select "flat"
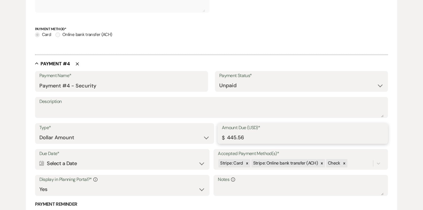
click at [251, 137] on input "445.56" at bounding box center [303, 137] width 162 height 11
type input "445.40"
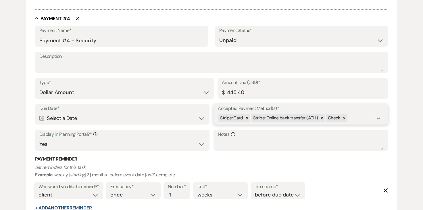
scroll to position [700, 0]
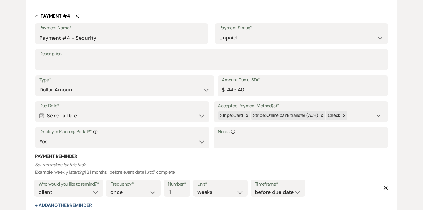
click at [192, 113] on div "Calendar Select a Date Expand" at bounding box center [122, 115] width 166 height 11
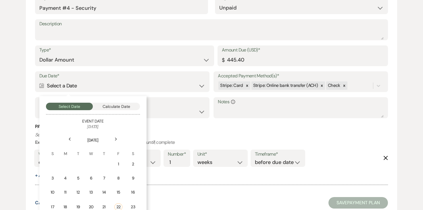
scroll to position [773, 0]
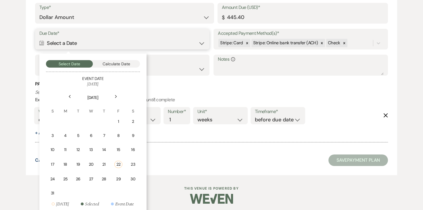
click at [128, 63] on button "Calculate Date" at bounding box center [116, 63] width 47 height 7
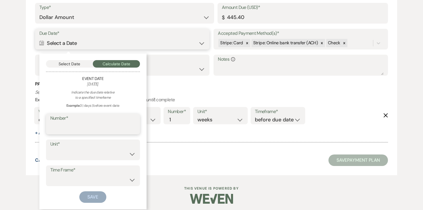
click at [95, 128] on input "Number*" at bounding box center [92, 127] width 85 height 11
type input "30"
click at [58, 150] on select "days weeks months" at bounding box center [92, 153] width 85 height 11
select select "day"
click at [66, 175] on select "before event date after event date after event is booked after today's date" at bounding box center [92, 179] width 85 height 11
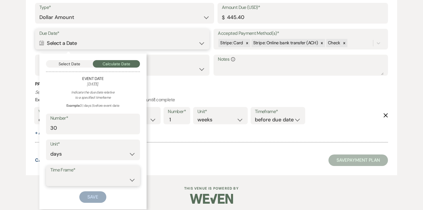
select select "beforeEventDate"
click at [94, 194] on button "Save" at bounding box center [92, 197] width 27 height 12
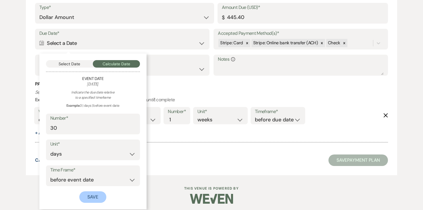
scroll to position [814, 0]
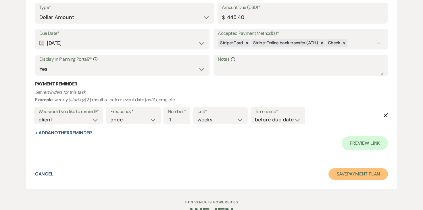
click at [355, 172] on button "Save Payment Plan" at bounding box center [359, 174] width 60 height 12
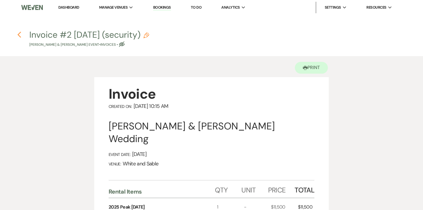
click at [19, 35] on use "button" at bounding box center [19, 35] width 4 height 6
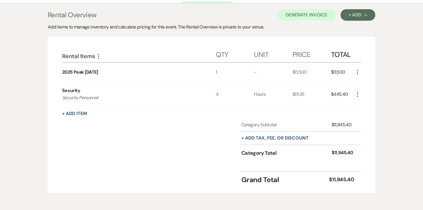
scroll to position [42, 0]
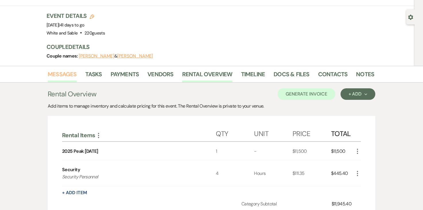
click at [64, 74] on link "Messages" at bounding box center [62, 76] width 29 height 13
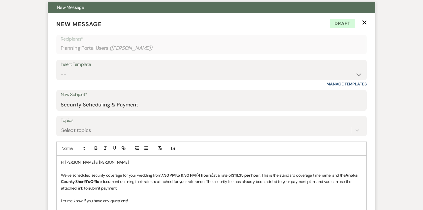
scroll to position [238, 0]
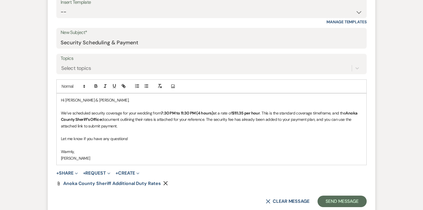
click at [66, 177] on form "New Message X Draft Recipients* Planning Portal Users ( Hannah Vessey ) Insert …" at bounding box center [212, 82] width 328 height 263
click at [66, 173] on button "+ Share Expand" at bounding box center [67, 173] width 22 height 5
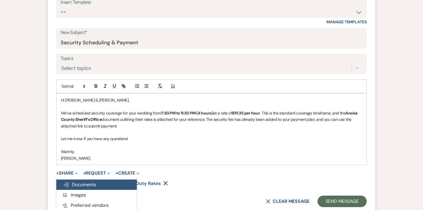
click at [95, 181] on button "Doc Upload Documents" at bounding box center [96, 184] width 81 height 10
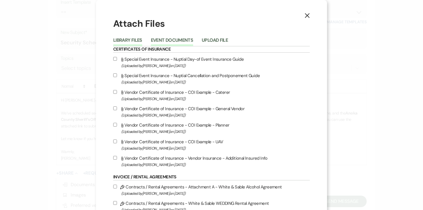
click at [171, 38] on button "Event Documents" at bounding box center [172, 42] width 42 height 8
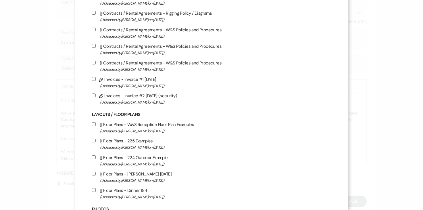
scroll to position [256, 0]
click at [96, 97] on input "Pencil Invoices - Invoice #2 8-22-2025 (security) (Uploaded by Angela Oldenburg…" at bounding box center [94, 95] width 4 height 4
checkbox input "true"
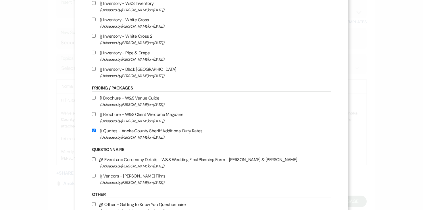
scroll to position [627, 0]
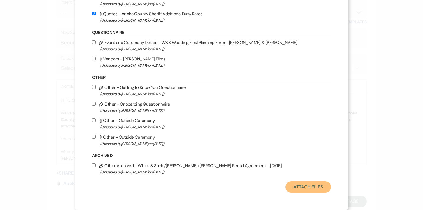
click at [287, 189] on button "Attach Files" at bounding box center [309, 187] width 46 height 12
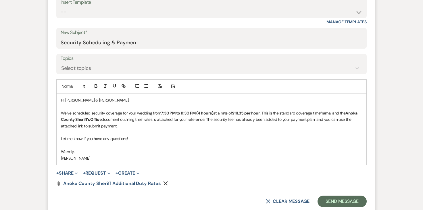
scroll to position [270, 0]
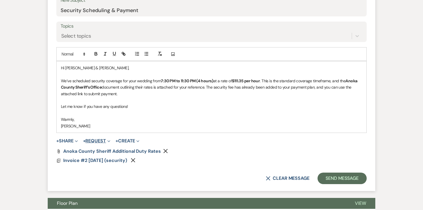
click at [100, 142] on button "+ Request Expand" at bounding box center [96, 141] width 27 height 5
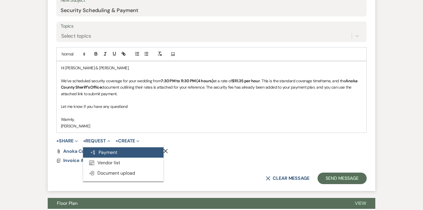
click at [115, 148] on button "Generate Payment Payment" at bounding box center [123, 152] width 81 height 10
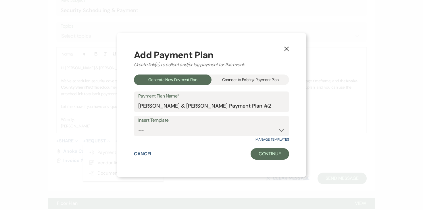
click at [230, 75] on div "Connect to Existing Payment Plan" at bounding box center [251, 79] width 78 height 11
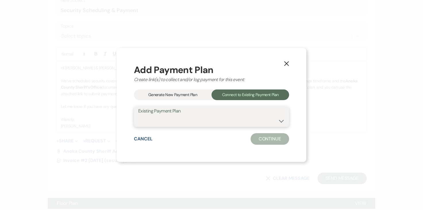
click at [173, 118] on select "Hannah Vessey's Payment Plan #1" at bounding box center [211, 120] width 147 height 11
select select "18300"
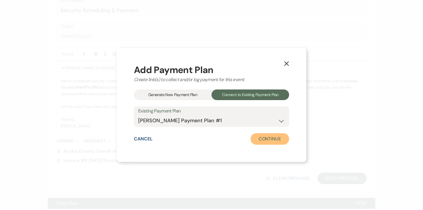
click at [278, 140] on button "Continue" at bounding box center [270, 139] width 39 height 12
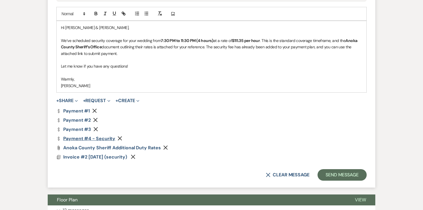
scroll to position [321, 0]
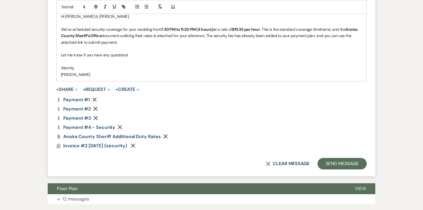
click at [95, 99] on icon "Remove" at bounding box center [94, 99] width 5 height 5
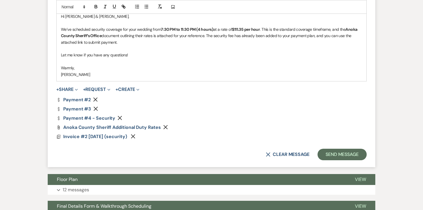
click at [95, 99] on use "button" at bounding box center [95, 99] width 4 height 4
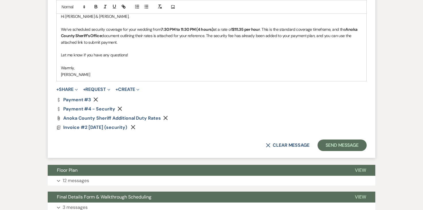
click at [95, 99] on use "button" at bounding box center [96, 99] width 4 height 4
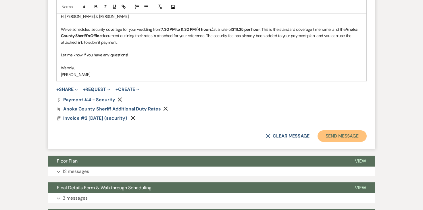
click at [359, 135] on button "Send Message" at bounding box center [342, 136] width 49 height 12
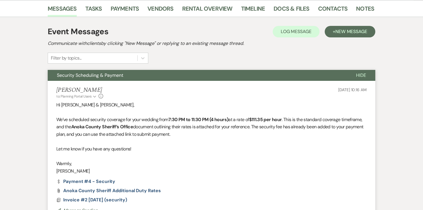
scroll to position [0, 0]
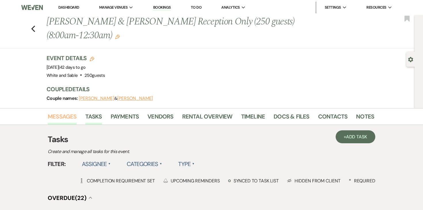
click at [50, 117] on link "Messages" at bounding box center [62, 118] width 29 height 13
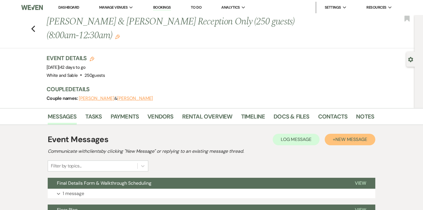
click at [357, 141] on span "New Message" at bounding box center [352, 139] width 32 height 6
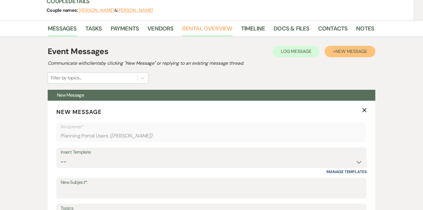
scroll to position [110, 0]
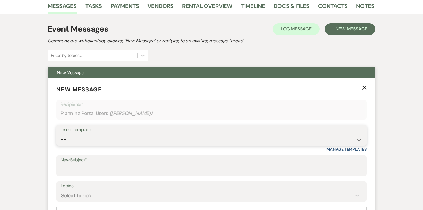
click at [164, 139] on select "-- Inquiry Response (Venue Guide) Schedule - Venue Tour Appt Confirmation Sched…" at bounding box center [212, 139] width 302 height 11
select select "5356"
type input "Security Scheduling & Payment"
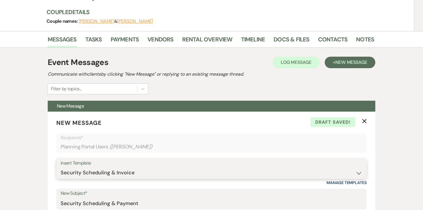
scroll to position [62, 0]
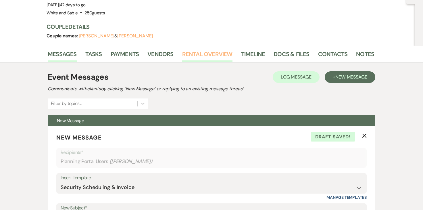
click at [194, 55] on link "Rental Overview" at bounding box center [207, 55] width 50 height 13
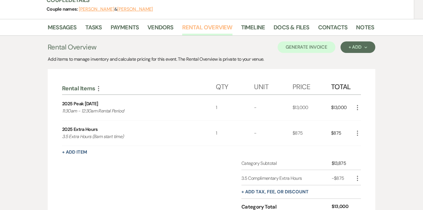
scroll to position [102, 0]
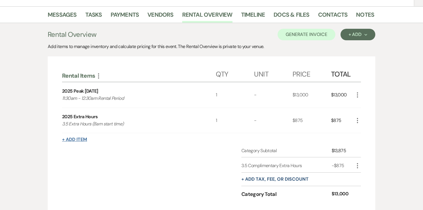
click at [83, 139] on button "+ Add Item" at bounding box center [74, 139] width 25 height 5
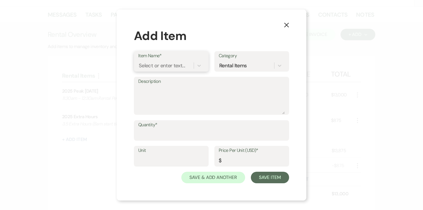
click at [163, 68] on div "Select or enter text..." at bounding box center [162, 66] width 46 height 8
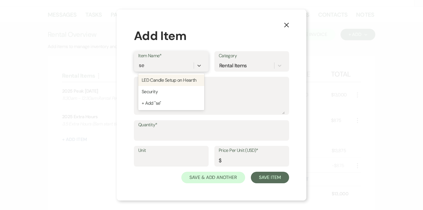
type input "sec"
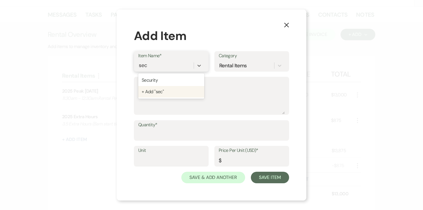
click at [161, 81] on div "Security" at bounding box center [171, 80] width 66 height 12
type textarea "Security Personnel"
type input "Hours"
type input "111.35"
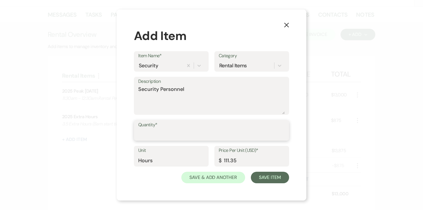
click at [155, 130] on input "Quantity*" at bounding box center [211, 134] width 147 height 11
type input "3"
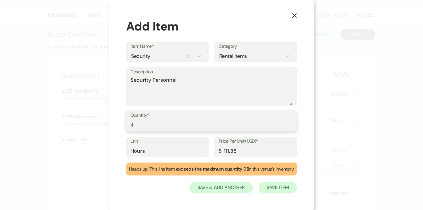
type input "4"
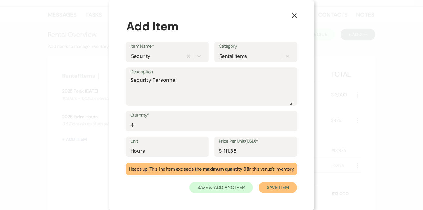
click at [271, 192] on button "Save Item" at bounding box center [278, 188] width 38 height 12
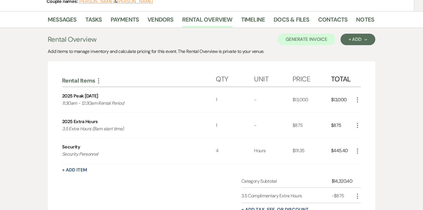
scroll to position [85, 0]
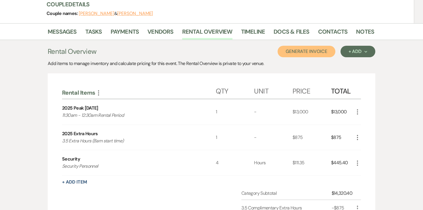
click at [310, 54] on button "Generate Invoice" at bounding box center [307, 52] width 58 height 12
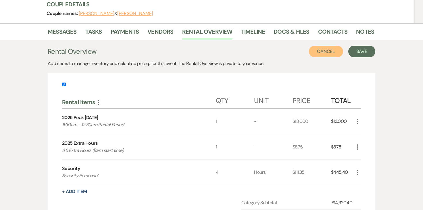
click at [341, 55] on button "Cancel" at bounding box center [326, 52] width 35 height 12
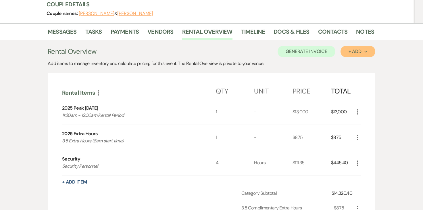
click at [345, 55] on button "+ Add Next" at bounding box center [358, 52] width 35 height 12
click at [326, 62] on div "Add items to manage inventory and calculate pricing for this event. The Rental …" at bounding box center [212, 63] width 328 height 7
click at [312, 65] on div "Add items to manage inventory and calculate pricing for this event. The Rental …" at bounding box center [212, 63] width 328 height 7
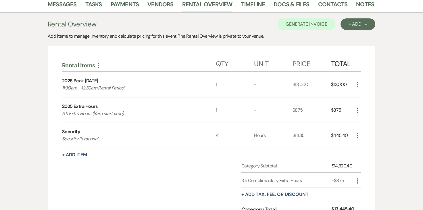
scroll to position [108, 0]
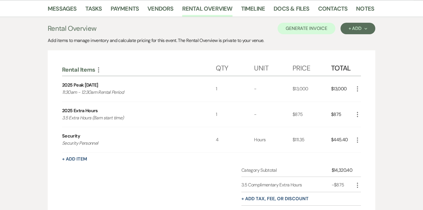
click at [303, 62] on div "Price" at bounding box center [312, 66] width 39 height 17
click at [307, 30] on button "Generate Invoice" at bounding box center [307, 29] width 58 height 12
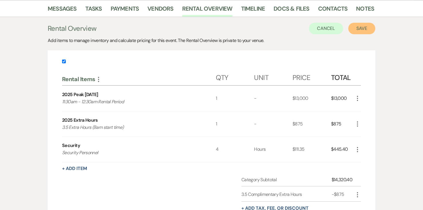
click at [358, 28] on button "Save" at bounding box center [362, 29] width 27 height 12
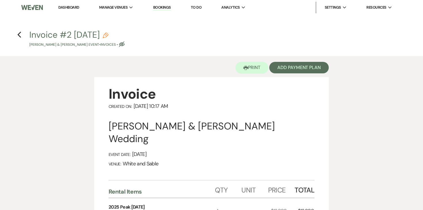
click at [108, 36] on icon "Pencil" at bounding box center [106, 35] width 6 height 6
select select "22"
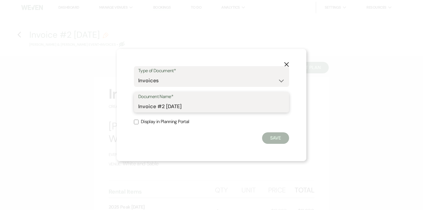
click at [200, 103] on input "Invoice #2 8-22-2025" at bounding box center [211, 106] width 147 height 11
click at [203, 108] on input "Invoice #2 8-22-2025" at bounding box center [211, 106] width 147 height 11
type input "Invoice #2 8-22-2025 (security)"
click at [267, 138] on button "Save" at bounding box center [275, 138] width 27 height 12
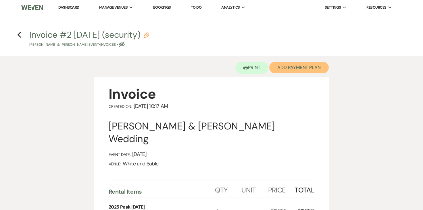
click at [288, 63] on button "Add Payment Plan" at bounding box center [299, 68] width 60 height 12
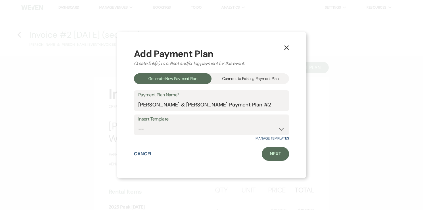
click at [245, 82] on div "Connect to Existing Payment Plan" at bounding box center [251, 78] width 78 height 11
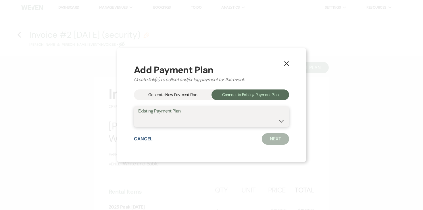
click at [203, 125] on select "Emma Iverson & Bryce Elkin's Payment Plan #1" at bounding box center [211, 120] width 147 height 11
select select "21319"
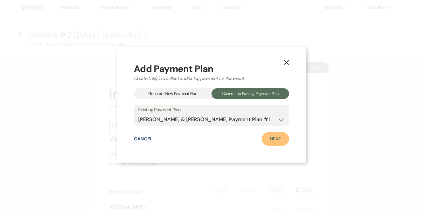
click at [269, 141] on link "Next" at bounding box center [275, 139] width 27 height 14
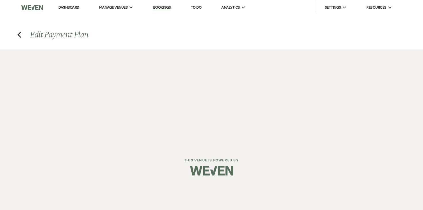
select select "27738"
select select "1"
select select "true"
select select "1"
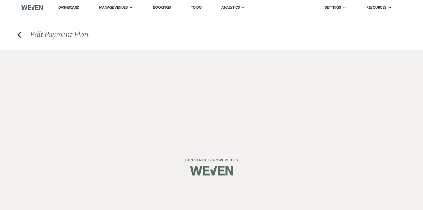
select select "true"
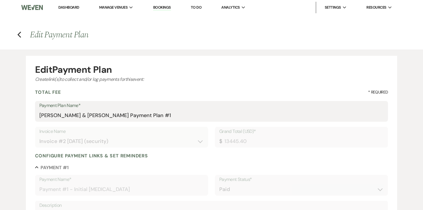
type input "13445.40"
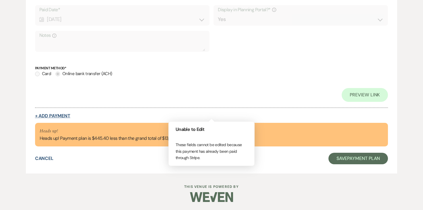
click at [49, 115] on button "+ Add Payment" at bounding box center [52, 116] width 35 height 5
select select "2"
select select "flat"
select select "true"
select select "client"
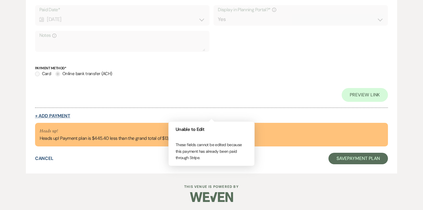
select select "weeks"
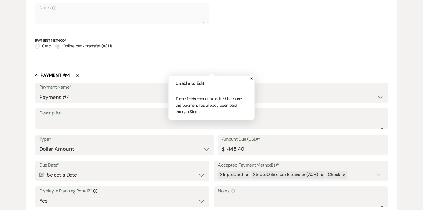
scroll to position [614, 0]
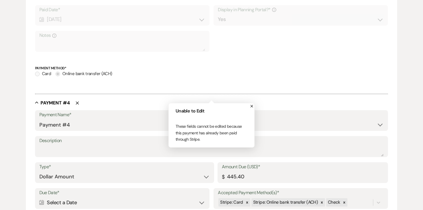
click at [105, 111] on label "Payment Name*" at bounding box center [121, 115] width 164 height 8
click at [105, 119] on input "Payment #4" at bounding box center [121, 124] width 164 height 11
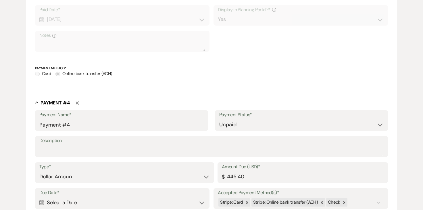
click at [102, 118] on label "Payment Name*" at bounding box center [121, 115] width 164 height 8
click at [102, 119] on input "Payment #4" at bounding box center [121, 124] width 164 height 11
type input "Payment #4 - Security"
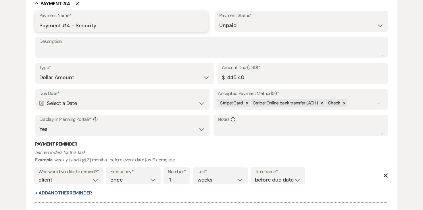
scroll to position [721, 0]
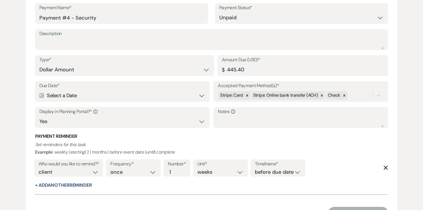
click at [145, 94] on div "Calendar Select a Date Expand" at bounding box center [122, 95] width 166 height 11
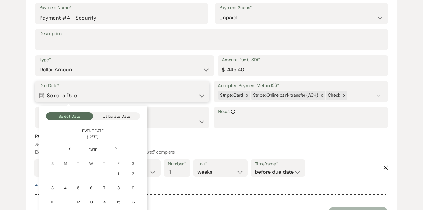
click at [119, 114] on button "Calculate Date" at bounding box center [116, 115] width 47 height 7
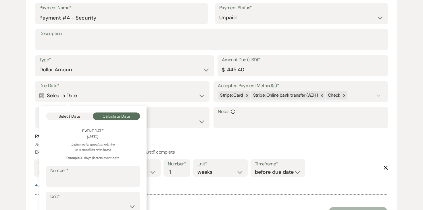
click at [84, 173] on label "Number*" at bounding box center [92, 170] width 85 height 8
click at [84, 175] on input "Number*" at bounding box center [92, 180] width 85 height 11
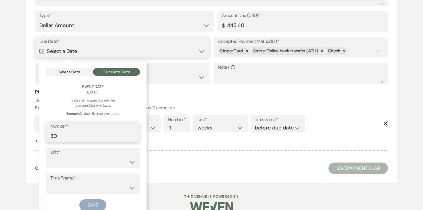
scroll to position [775, 0]
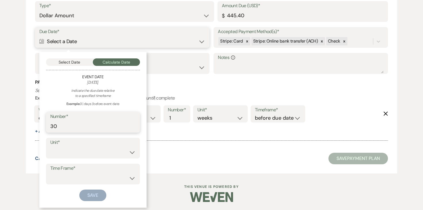
type input "30"
click at [65, 150] on select "days weeks months" at bounding box center [92, 152] width 85 height 11
select select "day"
click at [63, 172] on label "Time Frame*" at bounding box center [92, 168] width 85 height 8
click at [63, 175] on select "before event date after event date after event is booked after today's date" at bounding box center [92, 178] width 85 height 11
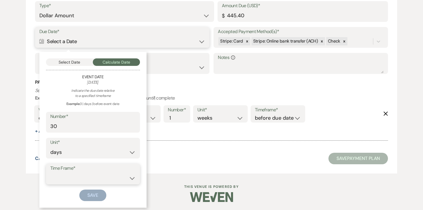
select select "beforeEventDate"
click at [97, 197] on button "Save" at bounding box center [92, 195] width 27 height 12
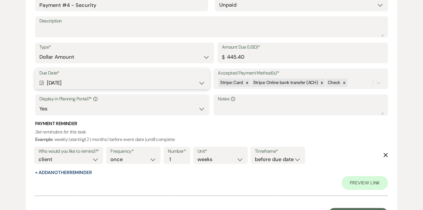
scroll to position [816, 0]
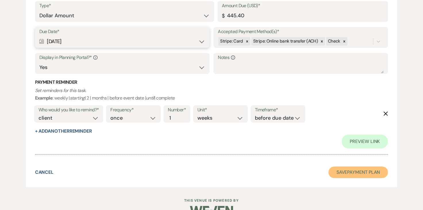
click at [338, 170] on button "Save Payment Plan" at bounding box center [359, 172] width 60 height 12
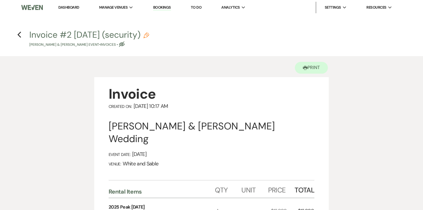
click at [19, 38] on div "Previous" at bounding box center [19, 33] width 4 height 9
click at [19, 35] on icon "Previous" at bounding box center [19, 34] width 4 height 7
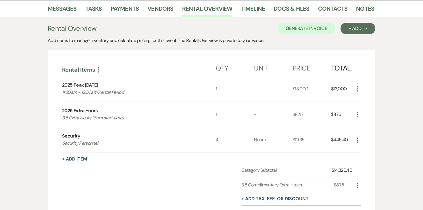
scroll to position [97, 0]
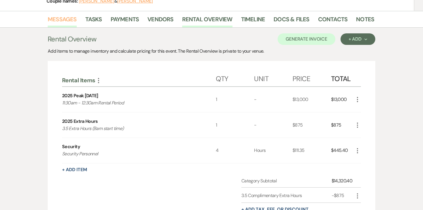
click at [72, 23] on link "Messages" at bounding box center [62, 21] width 29 height 13
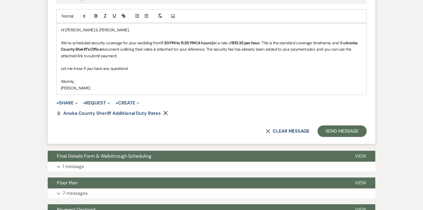
scroll to position [355, 0]
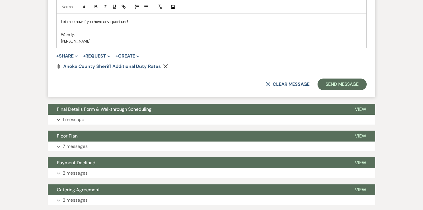
click at [69, 57] on button "+ Share Expand" at bounding box center [67, 56] width 22 height 5
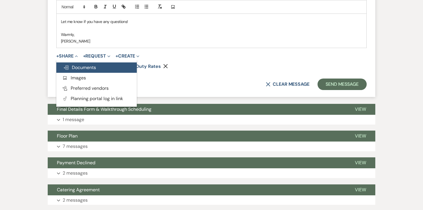
click at [84, 70] on span "Doc Upload Documents" at bounding box center [79, 67] width 33 height 6
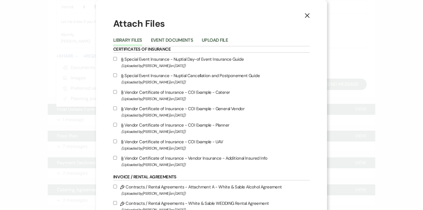
click at [172, 35] on div "Library Files Event Documents Upload File" at bounding box center [211, 40] width 197 height 12
click at [172, 39] on button "Event Documents" at bounding box center [172, 42] width 42 height 8
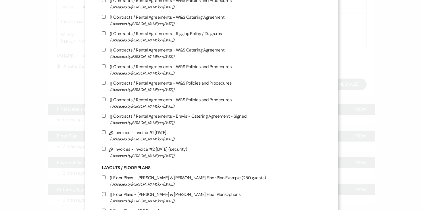
scroll to position [220, 0]
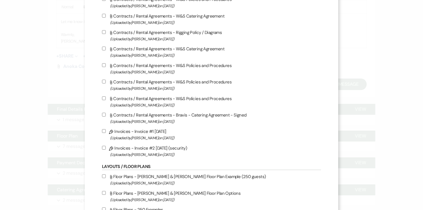
click at [106, 150] on input "Pencil Invoices - Invoice #2 8-22-2025 (security) (Uploaded by Angela Oldenburg…" at bounding box center [104, 148] width 4 height 4
checkbox input "true"
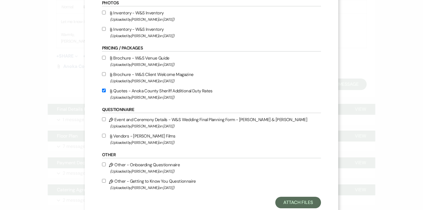
scroll to position [482, 0]
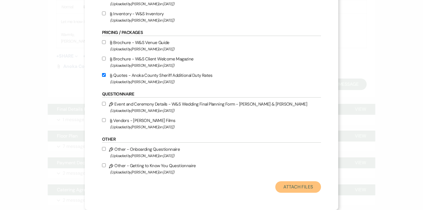
click at [275, 184] on button "Attach Files" at bounding box center [298, 187] width 46 height 12
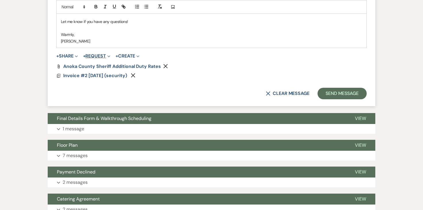
click at [91, 56] on button "+ Request Expand" at bounding box center [96, 56] width 27 height 5
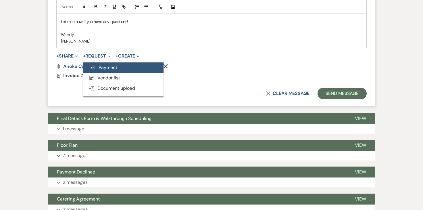
click at [100, 70] on button "Generate Payment Payment" at bounding box center [123, 67] width 81 height 10
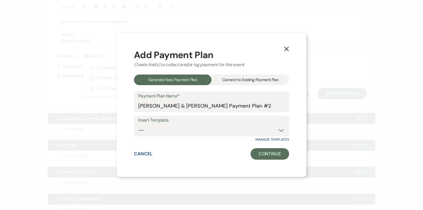
click at [229, 75] on div "Connect to Existing Payment Plan" at bounding box center [251, 79] width 78 height 11
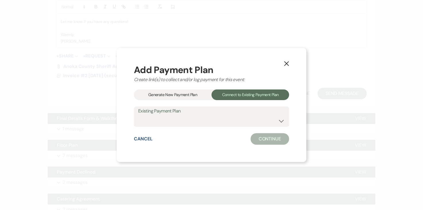
click at [196, 114] on label "Existing Payment Plan" at bounding box center [211, 111] width 147 height 8
click at [194, 122] on select "Emma Iverson & Bryce Elkin's Payment Plan #1" at bounding box center [211, 120] width 147 height 11
select select "21319"
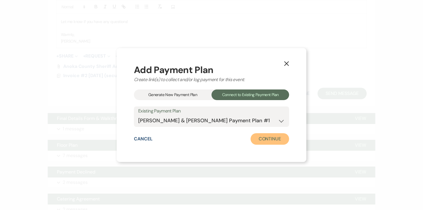
click at [267, 140] on button "Continue" at bounding box center [270, 139] width 39 height 12
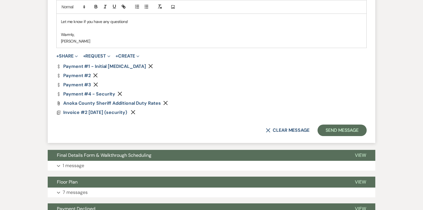
scroll to position [356, 0]
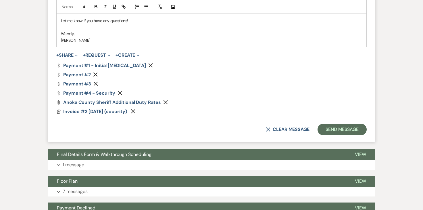
click at [96, 72] on button "Remove" at bounding box center [96, 74] width 7 height 5
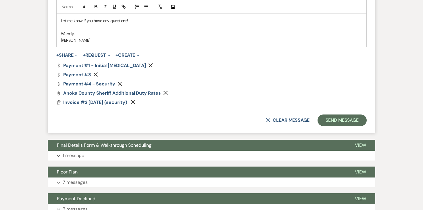
click at [149, 66] on use "button" at bounding box center [151, 65] width 4 height 4
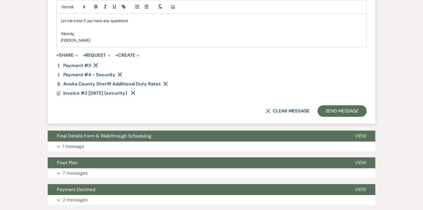
click at [97, 66] on icon "Remove" at bounding box center [95, 65] width 5 height 5
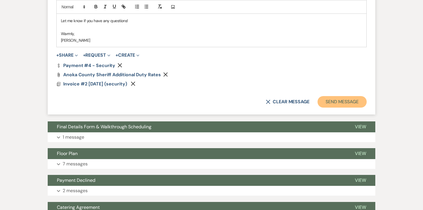
click at [351, 102] on button "Send Message" at bounding box center [342, 102] width 49 height 12
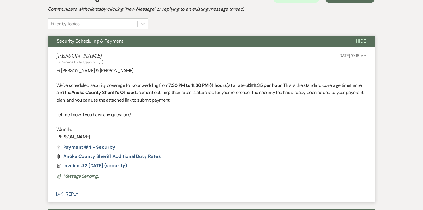
scroll to position [0, 0]
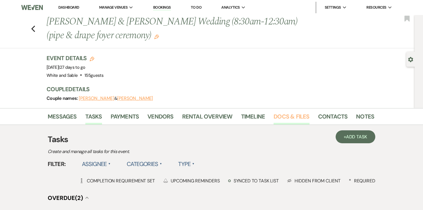
click at [283, 119] on link "Docs & Files" at bounding box center [292, 118] width 36 height 13
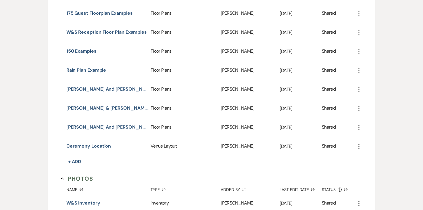
scroll to position [1270, 0]
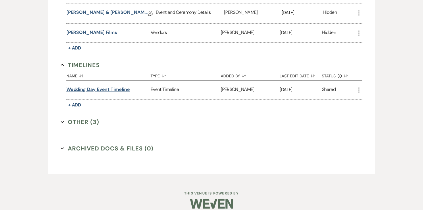
click at [111, 86] on button "Wedding Day Event Timeline" at bounding box center [98, 89] width 64 height 7
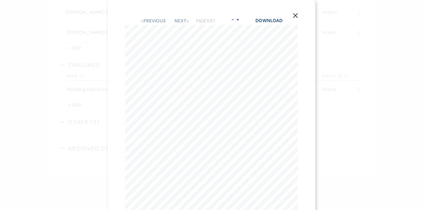
click at [297, 15] on icon "X" at bounding box center [295, 15] width 5 height 5
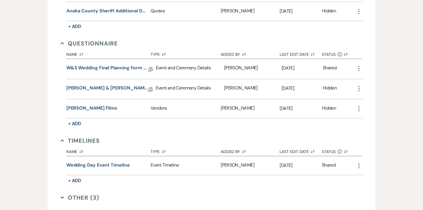
scroll to position [1197, 0]
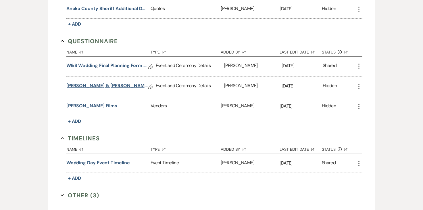
click at [87, 82] on link "[PERSON_NAME] & [PERSON_NAME] Final Details" at bounding box center [107, 86] width 82 height 9
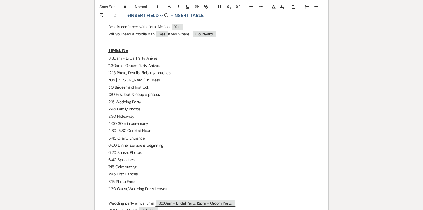
scroll to position [499, 0]
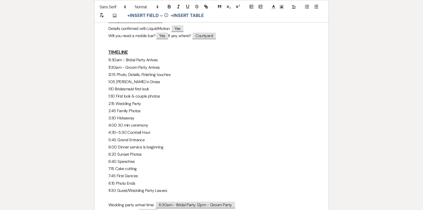
click at [187, 143] on p "6:00 Dinner service is beginning" at bounding box center [211, 146] width 206 height 7
click at [164, 129] on p "4:30-5:30 Cocktail Hour" at bounding box center [211, 132] width 206 height 7
click at [177, 143] on p "6:00 Dinner service is beginning" at bounding box center [211, 146] width 206 height 7
click at [164, 151] on p "6:20 Sunset Photos" at bounding box center [211, 154] width 206 height 7
click at [178, 143] on p "6:00 Dinner service is beginning" at bounding box center [211, 146] width 206 height 7
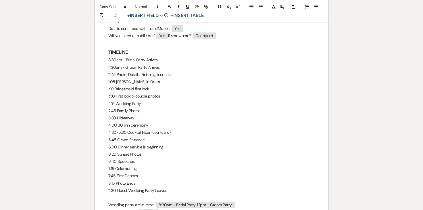
click at [164, 158] on p "6:40 Speeches" at bounding box center [211, 161] width 206 height 7
click at [160, 165] on p "7:15 Cake cutting" at bounding box center [211, 168] width 206 height 7
click at [156, 172] on p "7:45 First Dances" at bounding box center [211, 175] width 206 height 7
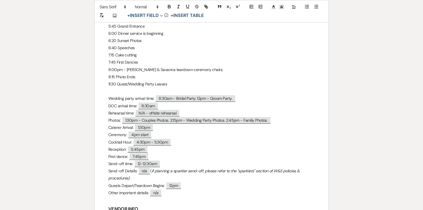
scroll to position [612, 0]
click at [168, 153] on p "First dance: ﻿ 7:45pm ﻿" at bounding box center [211, 156] width 206 height 7
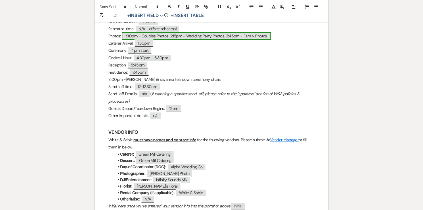
scroll to position [697, 0]
click at [162, 61] on p "Reception: ﻿ 5:45pm ﻿" at bounding box center [211, 64] width 206 height 7
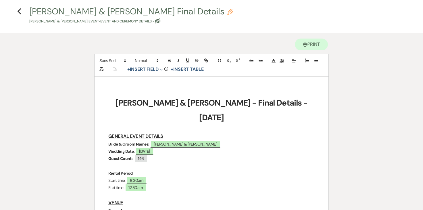
scroll to position [0, 0]
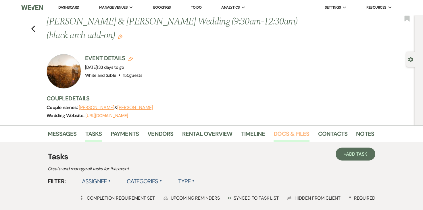
click at [280, 135] on link "Docs & Files" at bounding box center [292, 135] width 36 height 13
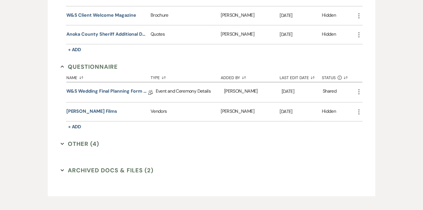
scroll to position [1092, 0]
click at [113, 88] on link "W&S Wedding Final Planning Form - Joe & Karissa" at bounding box center [107, 92] width 82 height 9
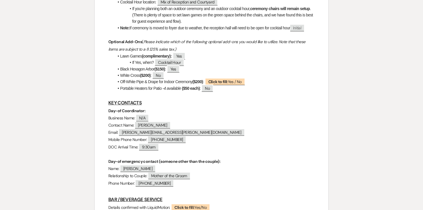
scroll to position [129, 0]
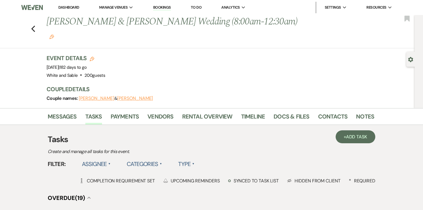
scroll to position [1, 0]
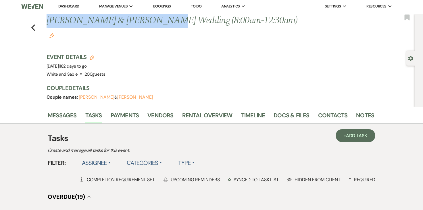
drag, startPoint x: 47, startPoint y: 20, endPoint x: 160, endPoint y: 26, distance: 112.9
click at [160, 26] on h1 "[PERSON_NAME] & [PERSON_NAME] Wedding (8:00am-12:30am) Edit" at bounding box center [176, 27] width 258 height 27
copy h1 "[PERSON_NAME] & [PERSON_NAME]"
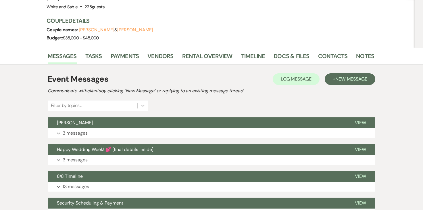
scroll to position [70, 0]
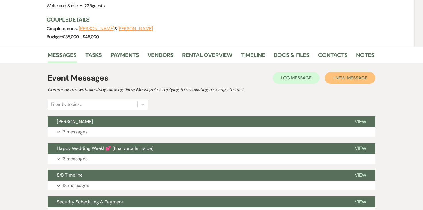
click at [347, 75] on span "New Message" at bounding box center [352, 78] width 32 height 6
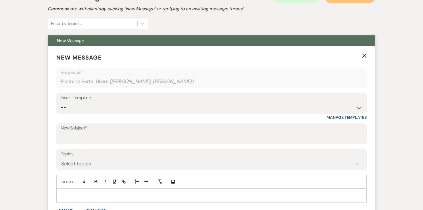
scroll to position [154, 0]
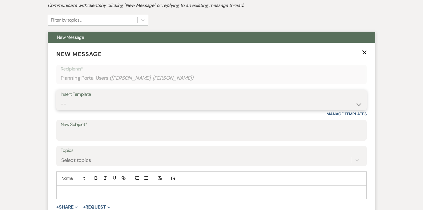
click at [165, 98] on select "-- Inquiry Response (Venue Guide) Schedule - Venue Tour Appt Confirmation Sched…" at bounding box center [212, 103] width 302 height 11
select select "5771"
type input "Thank you! 💕"
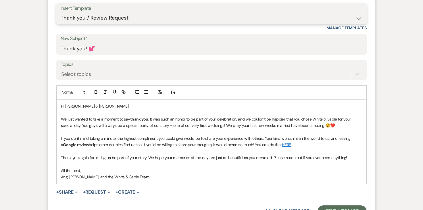
scroll to position [240, 0]
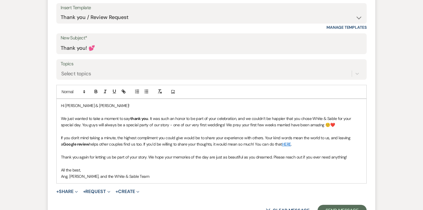
click at [218, 115] on p "We just wanted to take a moment to say thank you . It was such an honor to be p…" at bounding box center [211, 121] width 301 height 13
drag, startPoint x: 180, startPoint y: 112, endPoint x: 230, endPoint y: 113, distance: 50.3
click at [230, 115] on p "We just wanted to take a moment to say thank you . It was such an honor to be p…" at bounding box center [211, 121] width 301 height 13
click at [349, 115] on p "We just wanted to take a moment to say thank you . It was such an honor to be p…" at bounding box center [211, 121] width 301 height 13
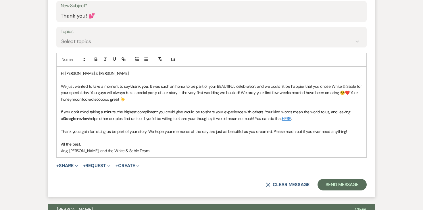
scroll to position [273, 0]
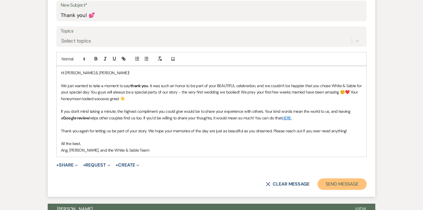
click at [339, 178] on button "Send Message" at bounding box center [342, 184] width 49 height 12
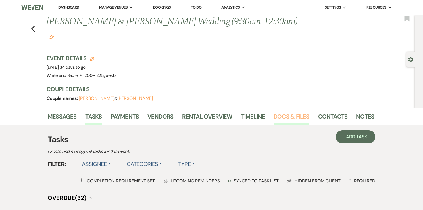
click at [285, 112] on link "Docs & Files" at bounding box center [292, 118] width 36 height 13
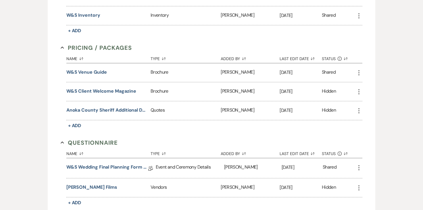
scroll to position [894, 0]
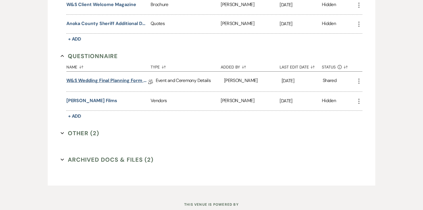
click at [123, 77] on link "W&S Wedding Final Planning Form - [PERSON_NAME] & [PERSON_NAME]" at bounding box center [107, 81] width 82 height 9
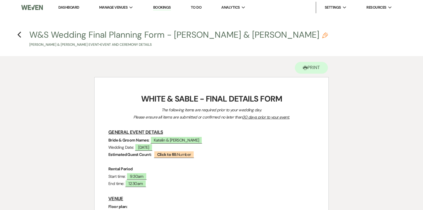
click at [17, 36] on h4 "Previous W&S Wedding Final Planning Form - [PERSON_NAME] & [PERSON_NAME] [PERSO…" at bounding box center [212, 38] width 414 height 19
click at [20, 34] on icon "Previous" at bounding box center [19, 34] width 4 height 7
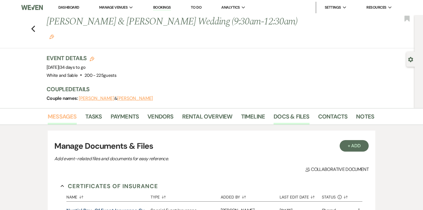
click at [71, 112] on link "Messages" at bounding box center [62, 118] width 29 height 13
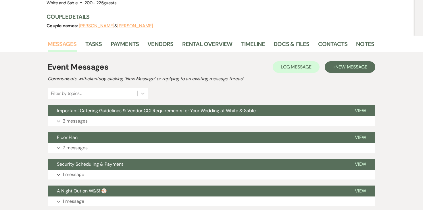
scroll to position [84, 0]
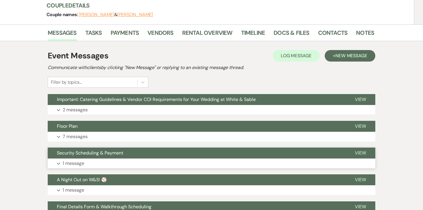
click at [81, 160] on p "1 message" at bounding box center [74, 163] width 22 height 7
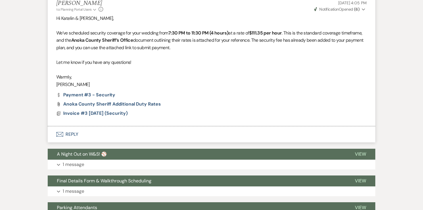
scroll to position [250, 0]
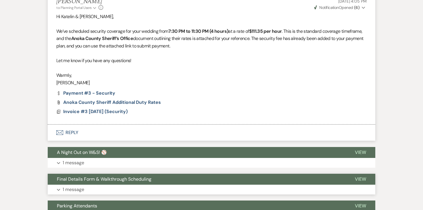
click at [74, 186] on p "1 message" at bounding box center [74, 189] width 22 height 7
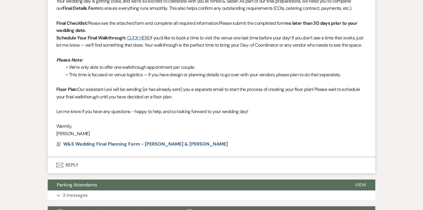
scroll to position [479, 0]
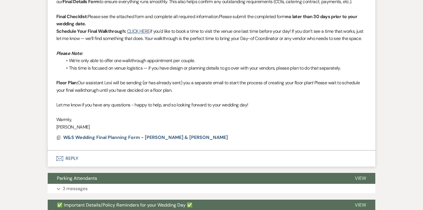
click at [70, 152] on button "Envelope Reply" at bounding box center [212, 158] width 328 height 16
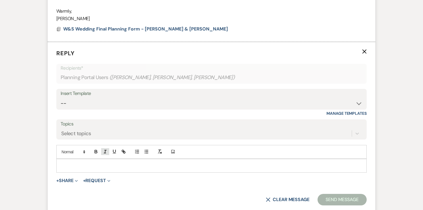
scroll to position [588, 0]
click at [94, 158] on div at bounding box center [212, 164] width 310 height 13
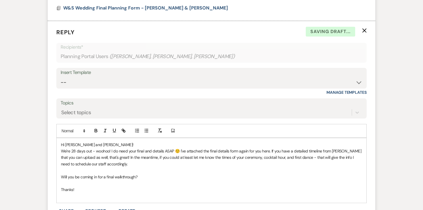
scroll to position [614, 0]
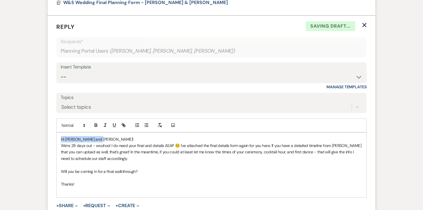
drag, startPoint x: 104, startPoint y: 131, endPoint x: 36, endPoint y: 130, distance: 67.6
click at [36, 130] on div "Messages Tasks Payments Vendors Rental Overview Timeline Docs & Files Contacts …" at bounding box center [211, 4] width 423 height 1020
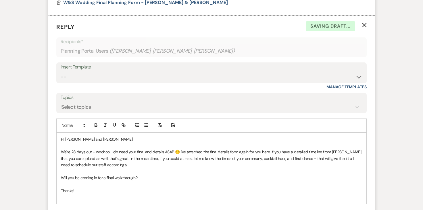
click at [76, 149] on span "We're 28 days out - woohoo! I do need your final and details ASAP ☺️ I've attac…" at bounding box center [211, 158] width 301 height 18
drag, startPoint x: 112, startPoint y: 145, endPoint x: 157, endPoint y: 146, distance: 44.9
click at [157, 149] on span "We're 34 days out - woohoo! I do need your final and details ASAP ☺️ I've attac…" at bounding box center [211, 158] width 301 height 18
drag, startPoint x: 173, startPoint y: 146, endPoint x: 111, endPoint y: 143, distance: 61.9
click at [111, 149] on span "We're 34 days out - woohoo! I do need your final and details ASAP ☺️ I've attac…" at bounding box center [211, 158] width 301 height 18
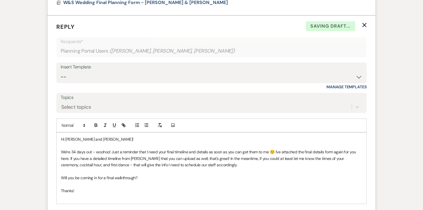
scroll to position [622, 0]
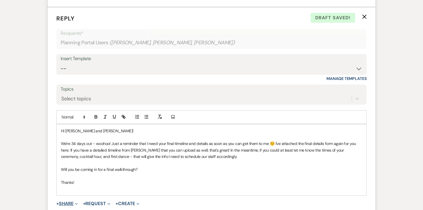
click at [64, 201] on button "+ Share Expand" at bounding box center [67, 203] width 22 height 5
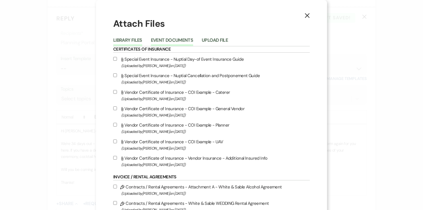
click at [181, 42] on button "Event Documents" at bounding box center [172, 42] width 42 height 8
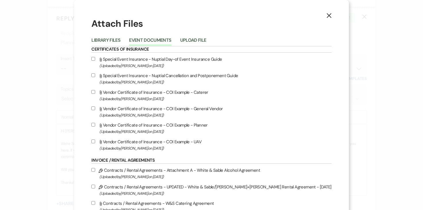
scroll to position [561, 0]
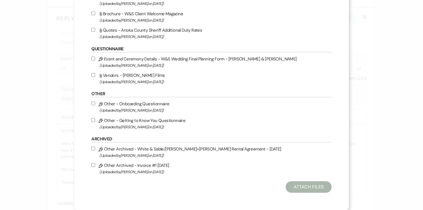
click at [95, 58] on input "Pencil Event and Ceremony Details - W&S Wedding Final Planning Form - Katelin &…" at bounding box center [93, 59] width 4 height 4
checkbox input "true"
click at [286, 184] on button "Attach Files" at bounding box center [309, 187] width 46 height 12
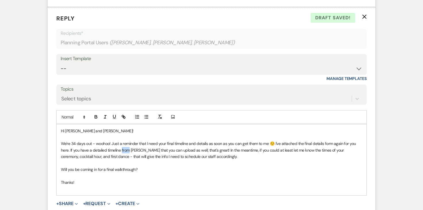
drag, startPoint x: 122, startPoint y: 143, endPoint x: 129, endPoint y: 143, distance: 7.5
click at [129, 143] on span "We're 34 days out - woohoo! Just a reminder that I need your final timeline and…" at bounding box center [209, 150] width 296 height 18
click at [102, 147] on p "We're 34 days out - woohoo! Just a reminder that I need your final timeline and…" at bounding box center [211, 149] width 301 height 19
drag, startPoint x: 70, startPoint y: 143, endPoint x: 209, endPoint y: 143, distance: 139.5
click at [209, 143] on span "We're 34 days out - woohoo! Just a reminder that I need your final timeline and…" at bounding box center [209, 150] width 296 height 18
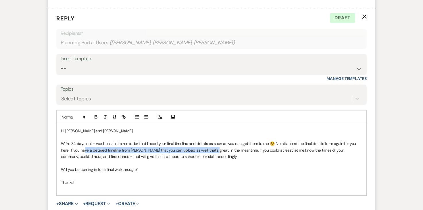
drag, startPoint x: 211, startPoint y: 144, endPoint x: 85, endPoint y: 141, distance: 126.3
click at [85, 141] on span "We're 34 days out - woohoo! Just a reminder that I need your final timeline and…" at bounding box center [209, 150] width 296 height 18
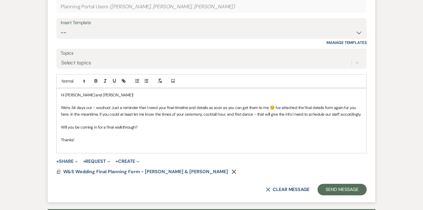
scroll to position [659, 0]
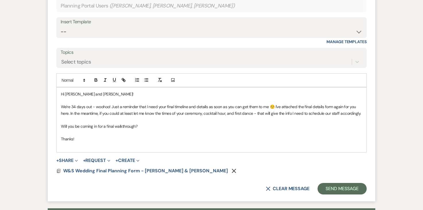
click at [106, 142] on p at bounding box center [211, 145] width 301 height 6
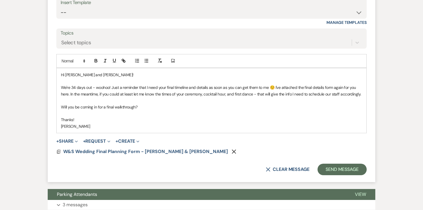
scroll to position [677, 0]
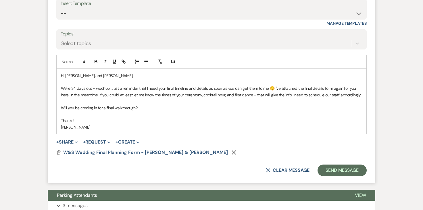
click at [274, 86] on span "We're 34 days out - woohoo! Just a reminder that I need your final timeline and…" at bounding box center [211, 92] width 300 height 12
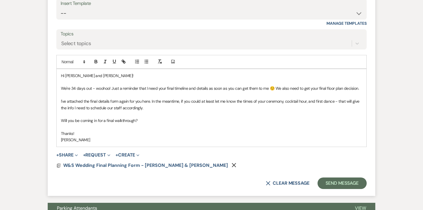
click at [356, 86] on span "We're 34 days out - woohoo! Just a reminder that I need your final timeline and…" at bounding box center [210, 88] width 298 height 5
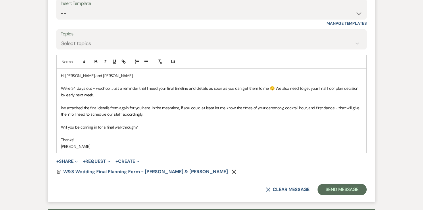
click at [216, 107] on p "I've attached the final details form again for you here. In the meantime, if yo…" at bounding box center [211, 111] width 301 height 13
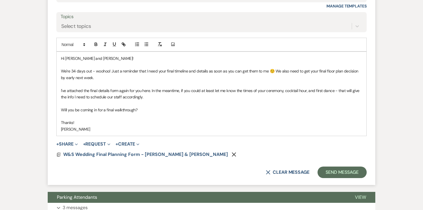
scroll to position [696, 0]
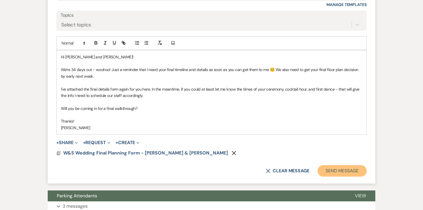
click at [344, 165] on button "Send Message" at bounding box center [342, 171] width 49 height 12
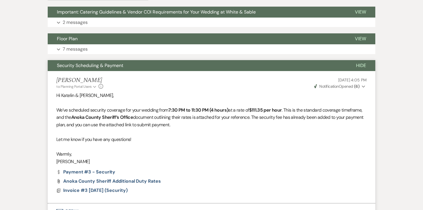
scroll to position [0, 0]
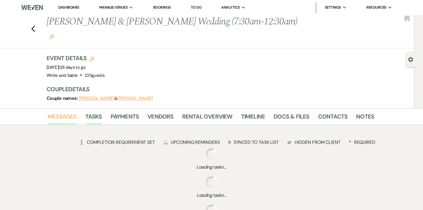
click at [61, 112] on link "Messages" at bounding box center [62, 118] width 29 height 13
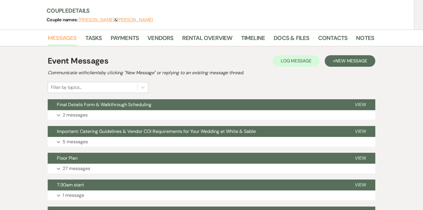
scroll to position [96, 0]
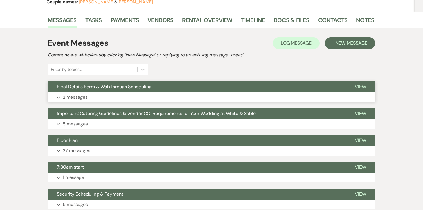
click at [78, 93] on p "2 messages" at bounding box center [75, 96] width 25 height 7
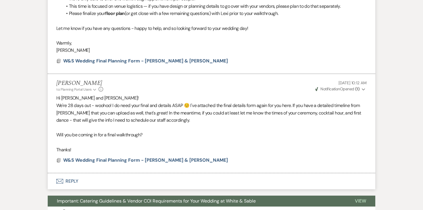
scroll to position [302, 0]
click at [158, 131] on p "Will you be coming in for a final walkthrough?" at bounding box center [211, 134] width 311 height 7
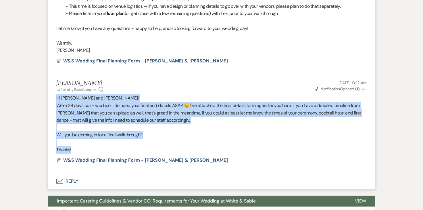
drag, startPoint x: 76, startPoint y: 143, endPoint x: 50, endPoint y: 94, distance: 56.0
click at [50, 94] on li "[PERSON_NAME] to: Planning Portal Users Expand Info [DATE] 10:12 AM Weven Check…" at bounding box center [212, 123] width 328 height 99
copy div "Hi [PERSON_NAME] and [PERSON_NAME]! We're 28 days out - woohoo! I do need your …"
